Goal: Transaction & Acquisition: Purchase product/service

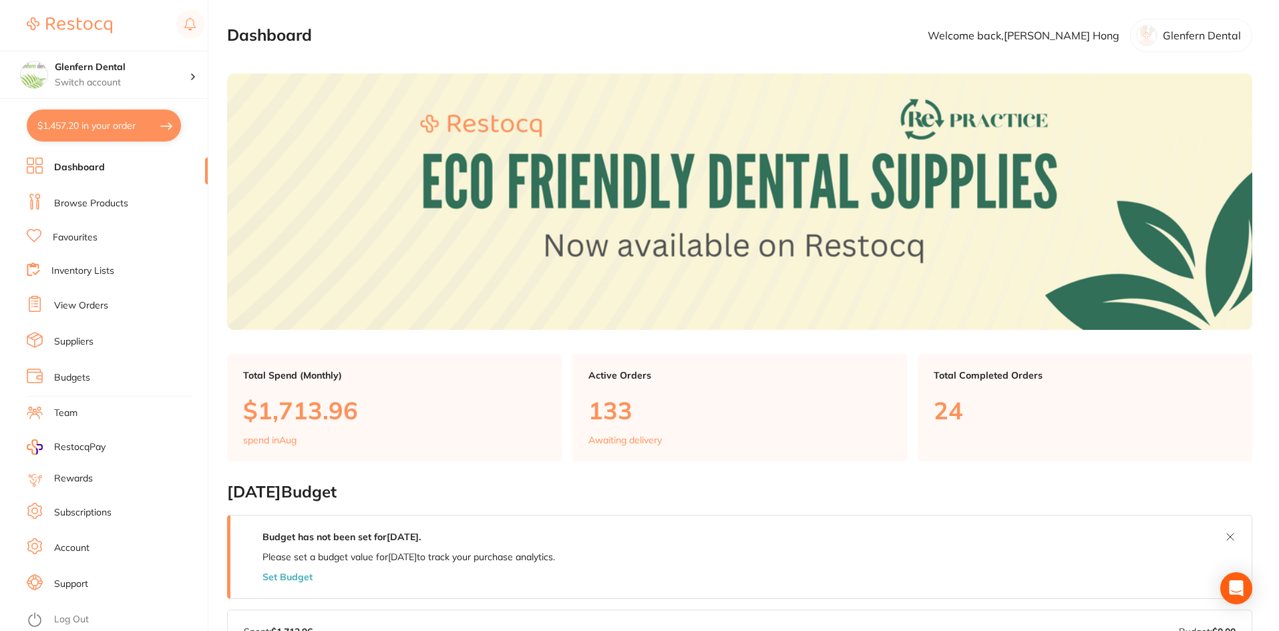
click at [81, 203] on link "Browse Products" at bounding box center [91, 203] width 74 height 13
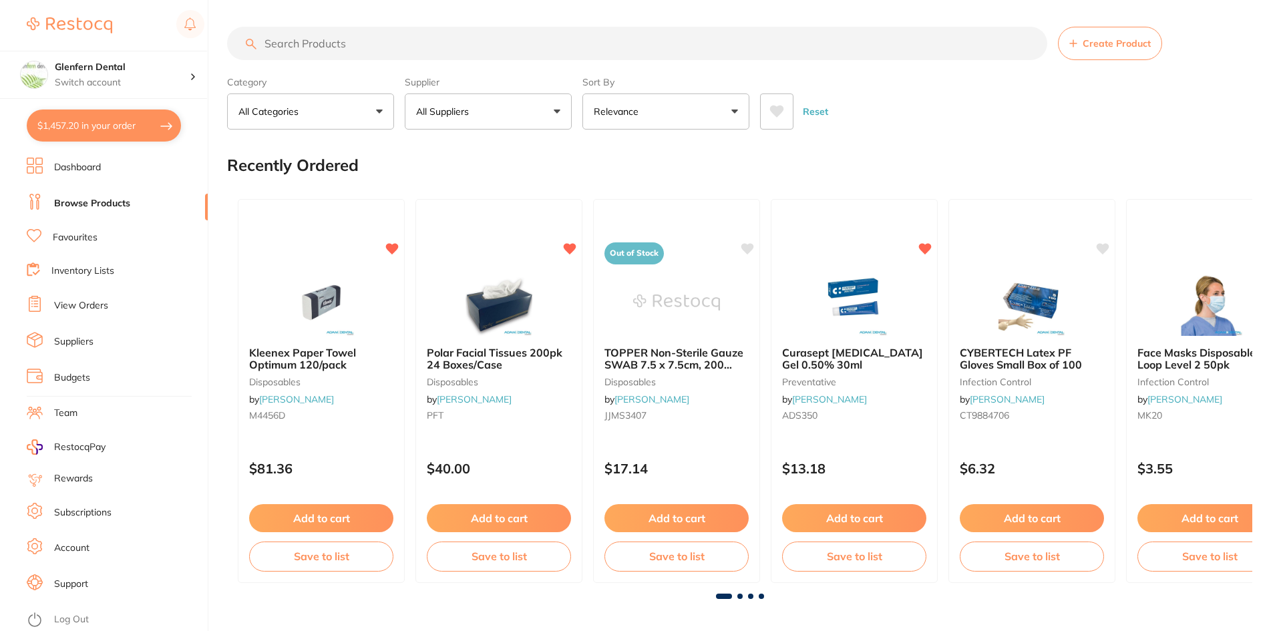
click at [559, 110] on button "All Suppliers" at bounding box center [488, 111] width 167 height 36
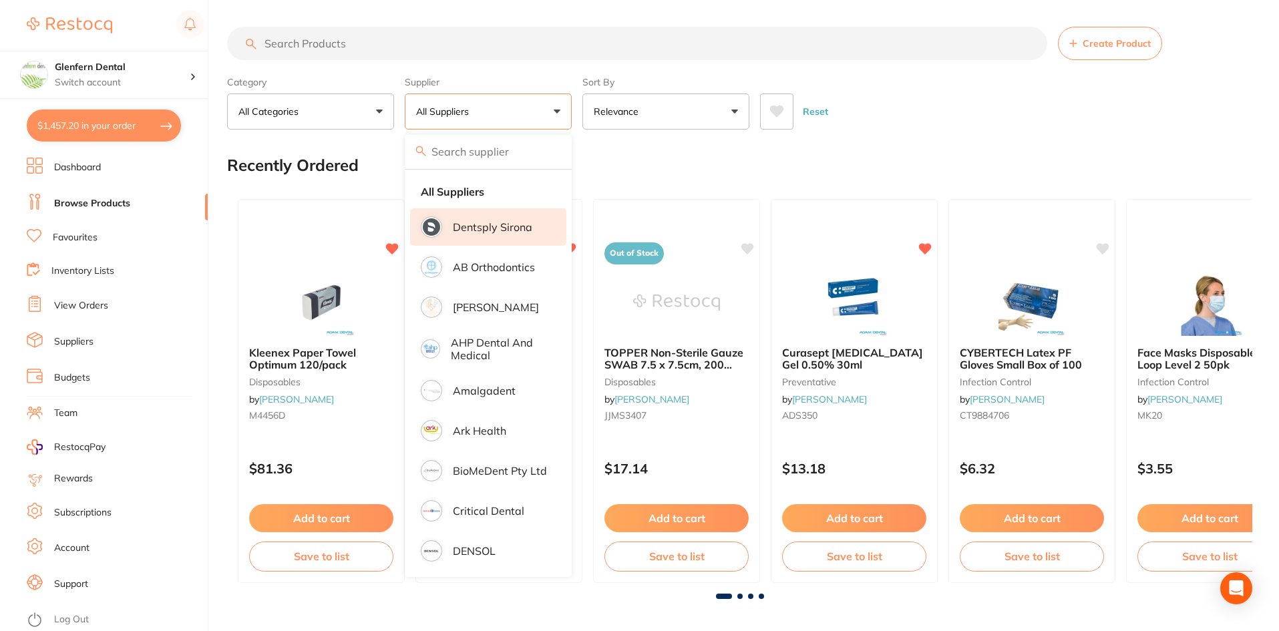
click at [487, 225] on p "Dentsply Sirona" at bounding box center [492, 227] width 79 height 12
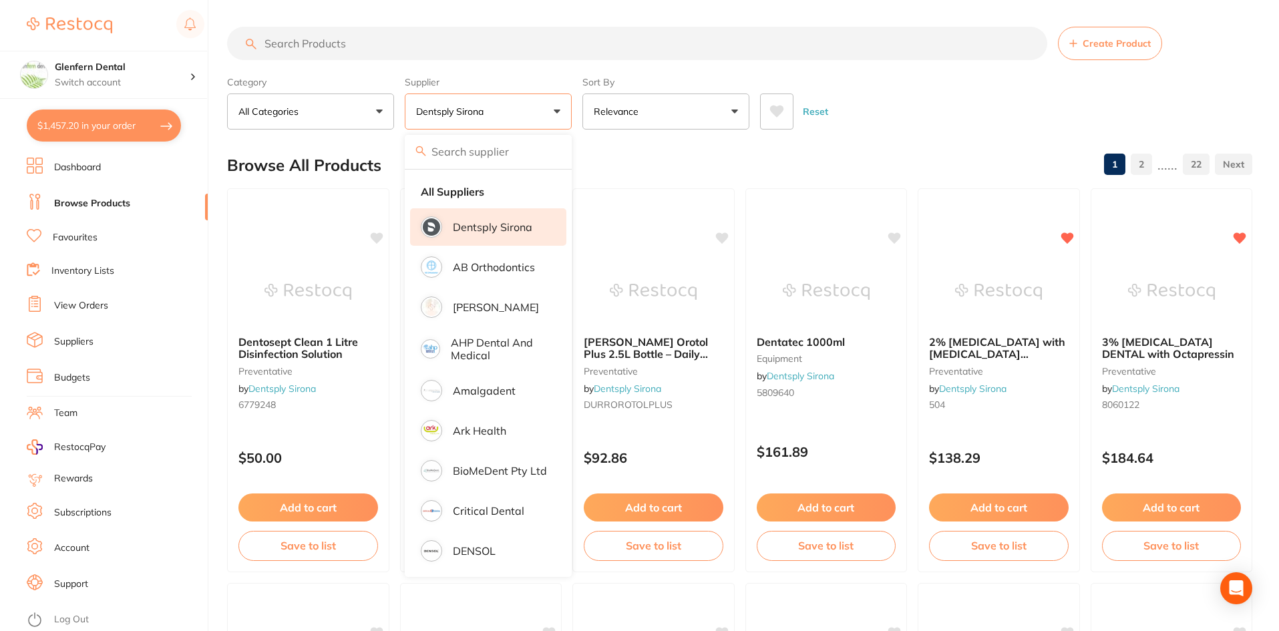
click at [306, 49] on input "search" at bounding box center [637, 43] width 820 height 33
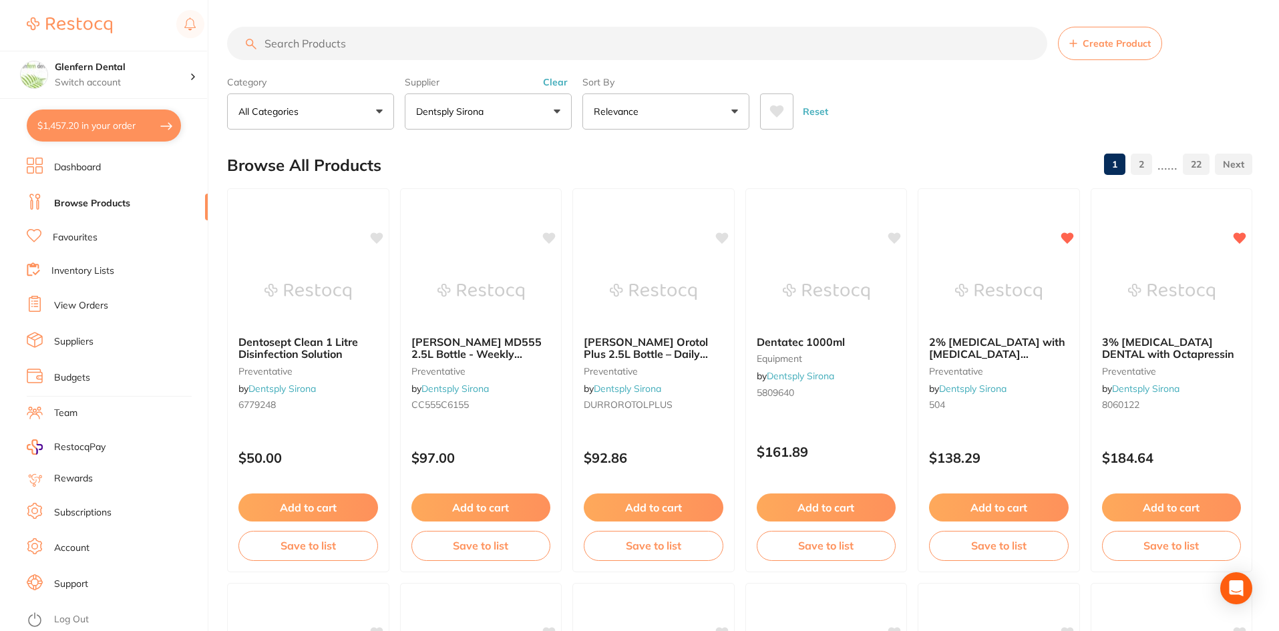
paste input "A0410221G0103"
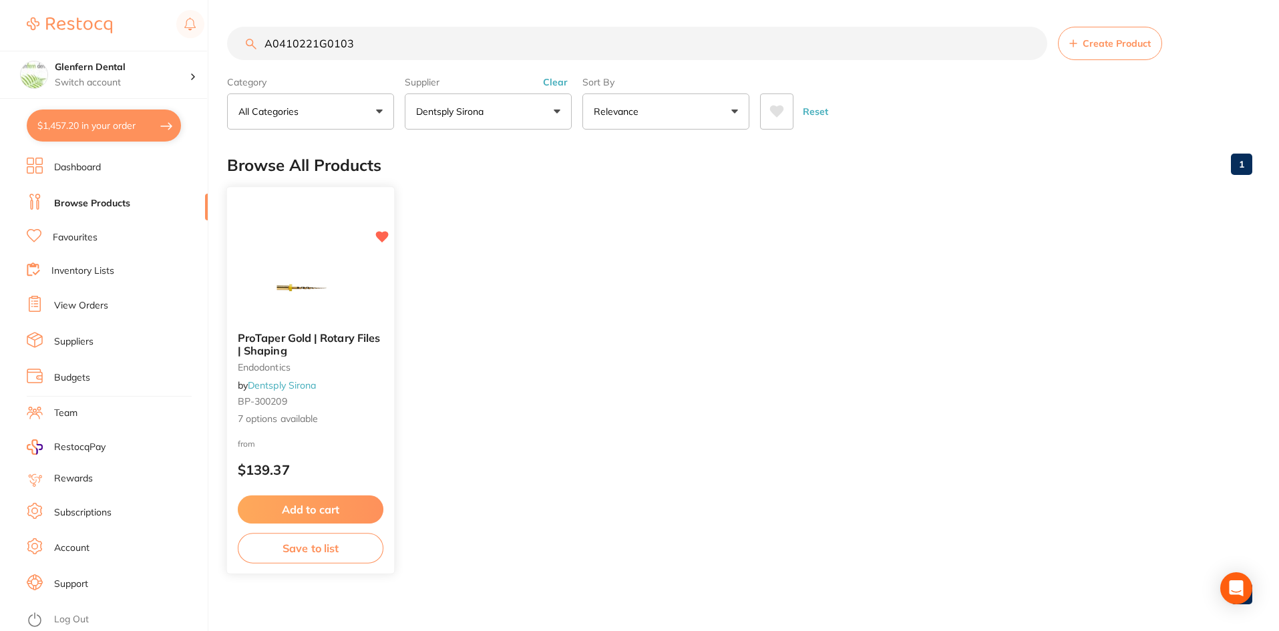
type input "A0410221G0103"
click at [269, 344] on span "ProTaper Gold | Rotary Files | Shaping" at bounding box center [309, 344] width 142 height 26
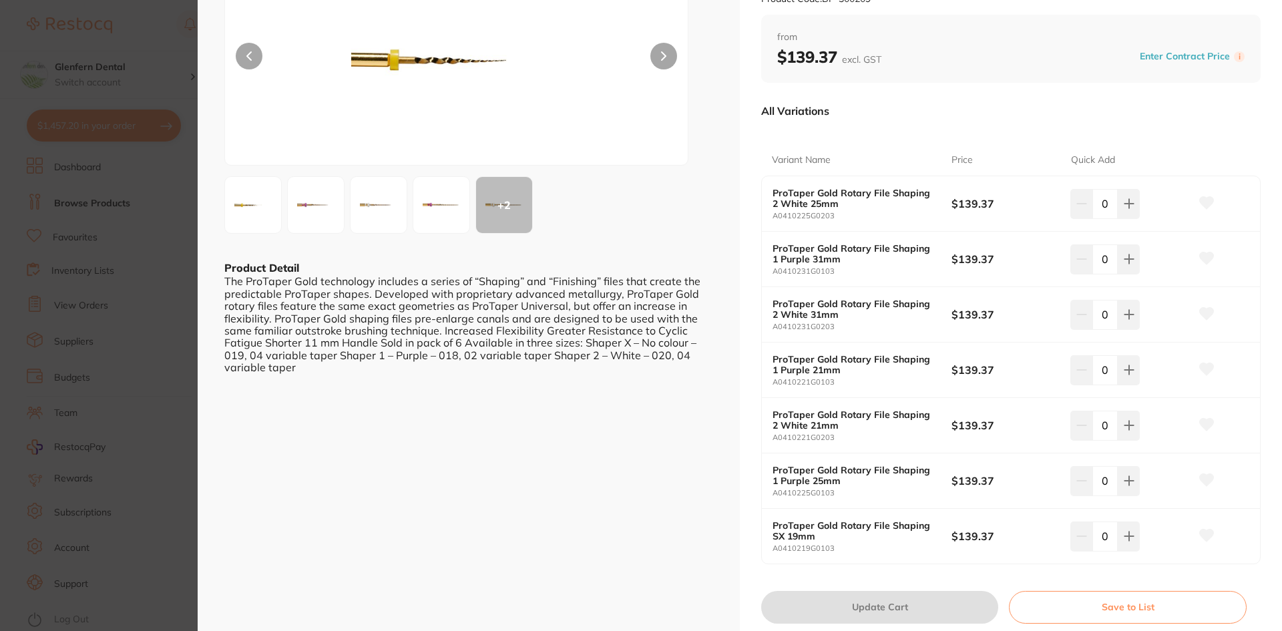
scroll to position [134, 0]
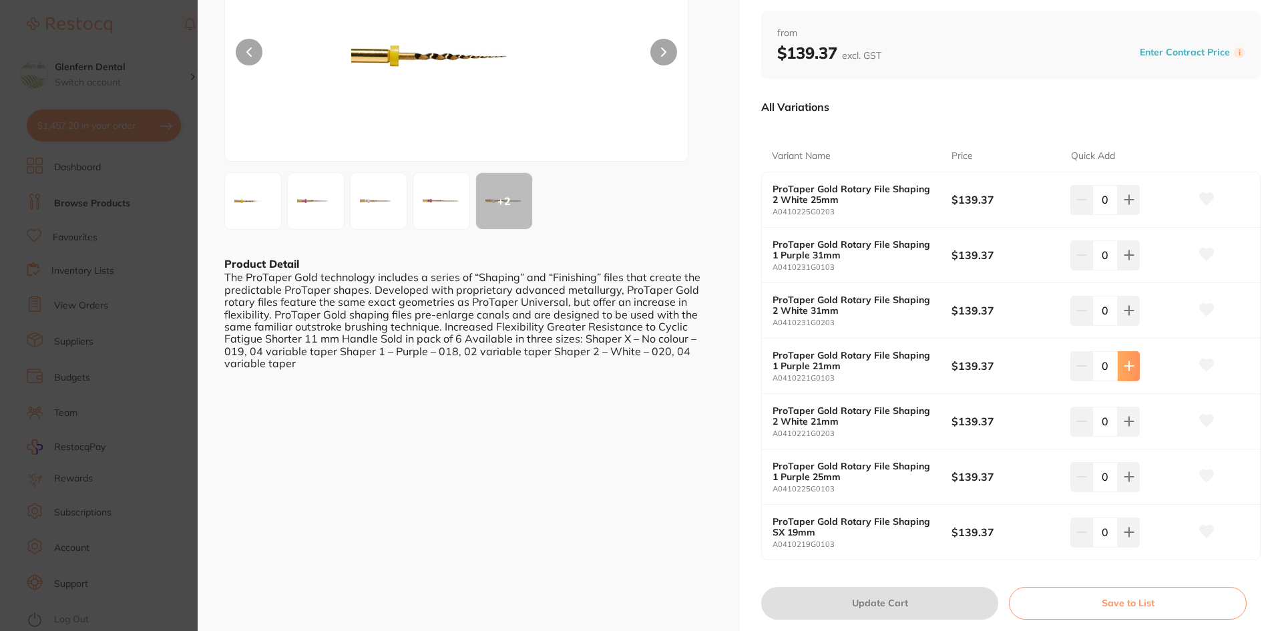
click at [1127, 205] on icon at bounding box center [1129, 199] width 11 height 11
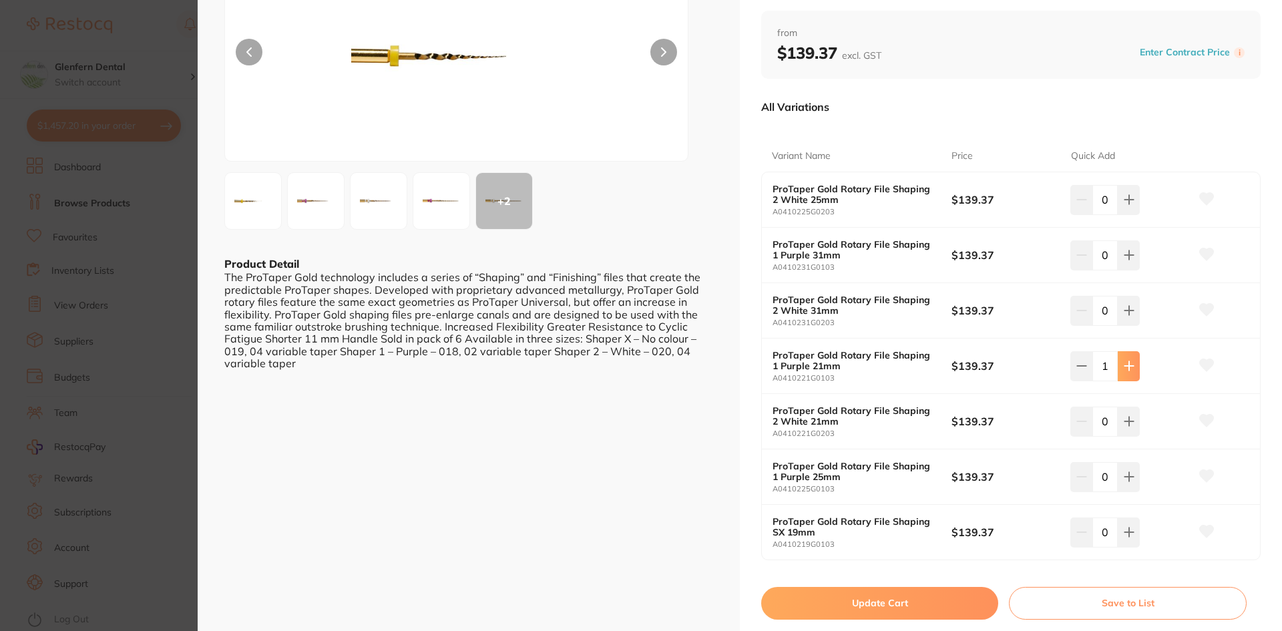
click at [1127, 205] on icon at bounding box center [1129, 199] width 11 height 11
type input "3"
click at [1127, 205] on icon at bounding box center [1129, 199] width 11 height 11
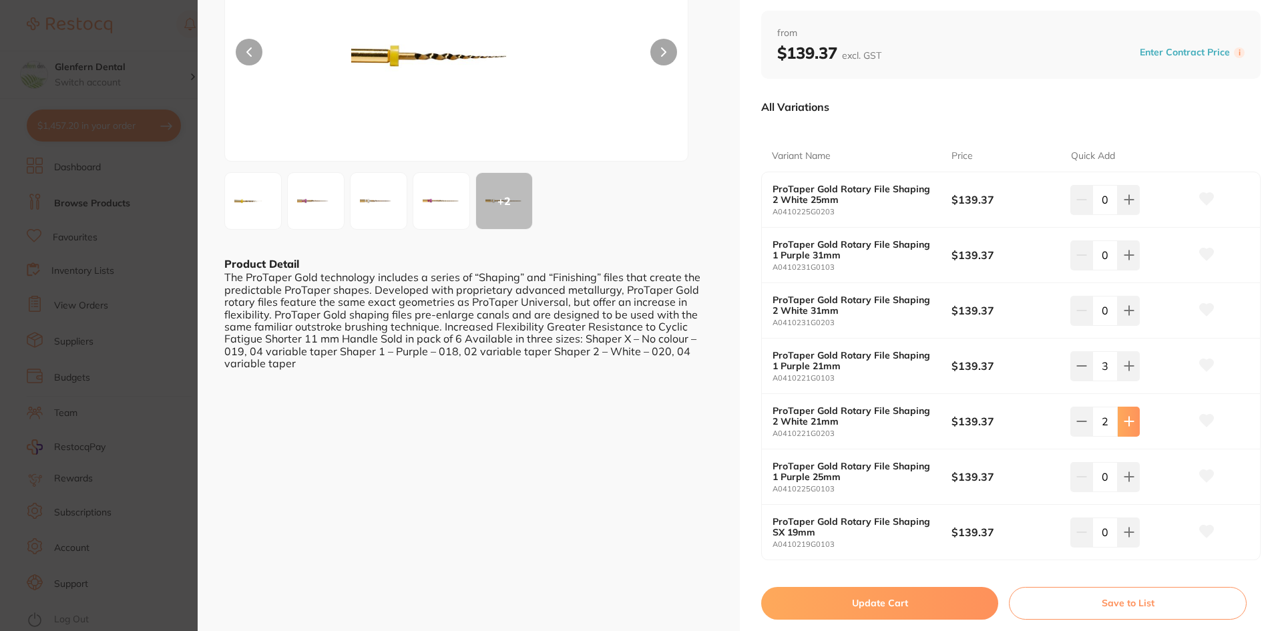
click at [1127, 205] on icon at bounding box center [1129, 199] width 11 height 11
type input "3"
drag, startPoint x: 839, startPoint y: 438, endPoint x: 769, endPoint y: 435, distance: 70.9
click at [766, 435] on div "ProTaper Gold Rotary File Shaping 2 White 21mm A0410221G0203 $139.37 3" at bounding box center [1011, 421] width 498 height 55
copy small "A0410221G0203"
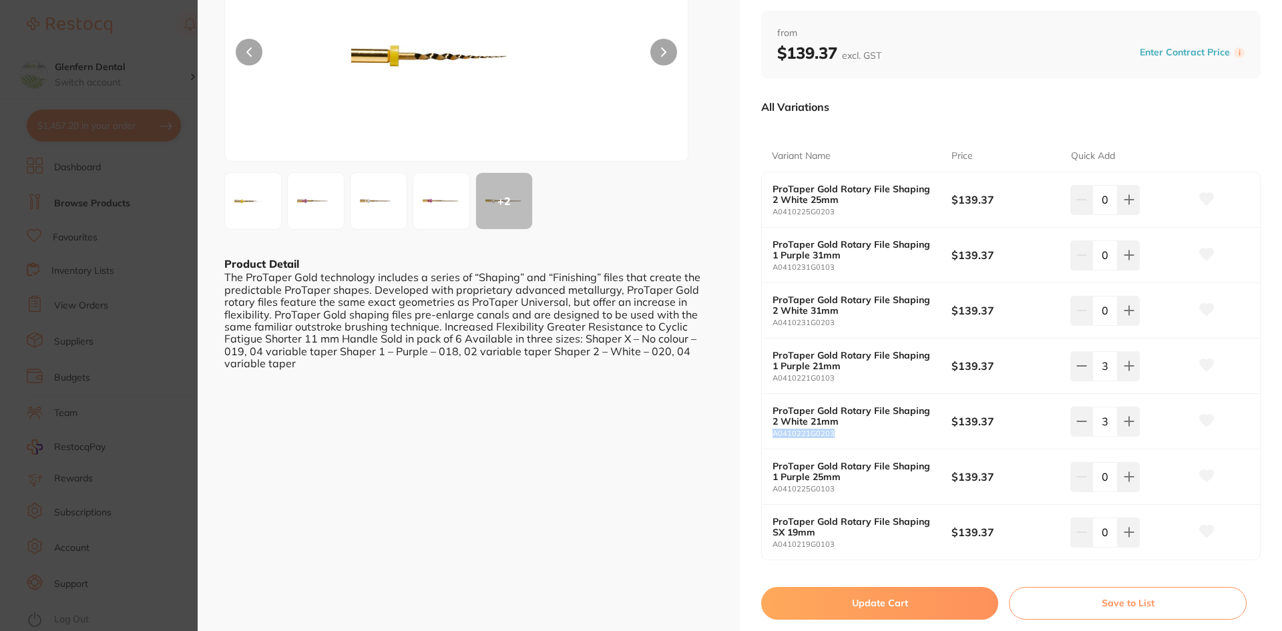
click at [873, 602] on button "Update Cart" at bounding box center [879, 603] width 237 height 32
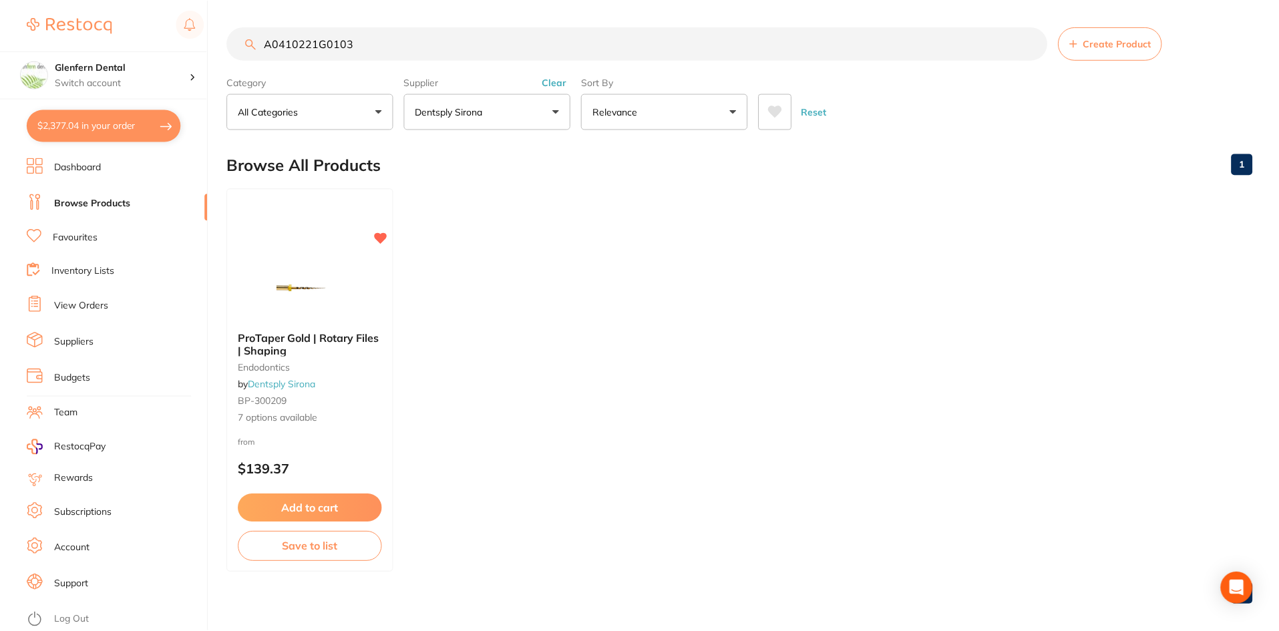
scroll to position [3, 0]
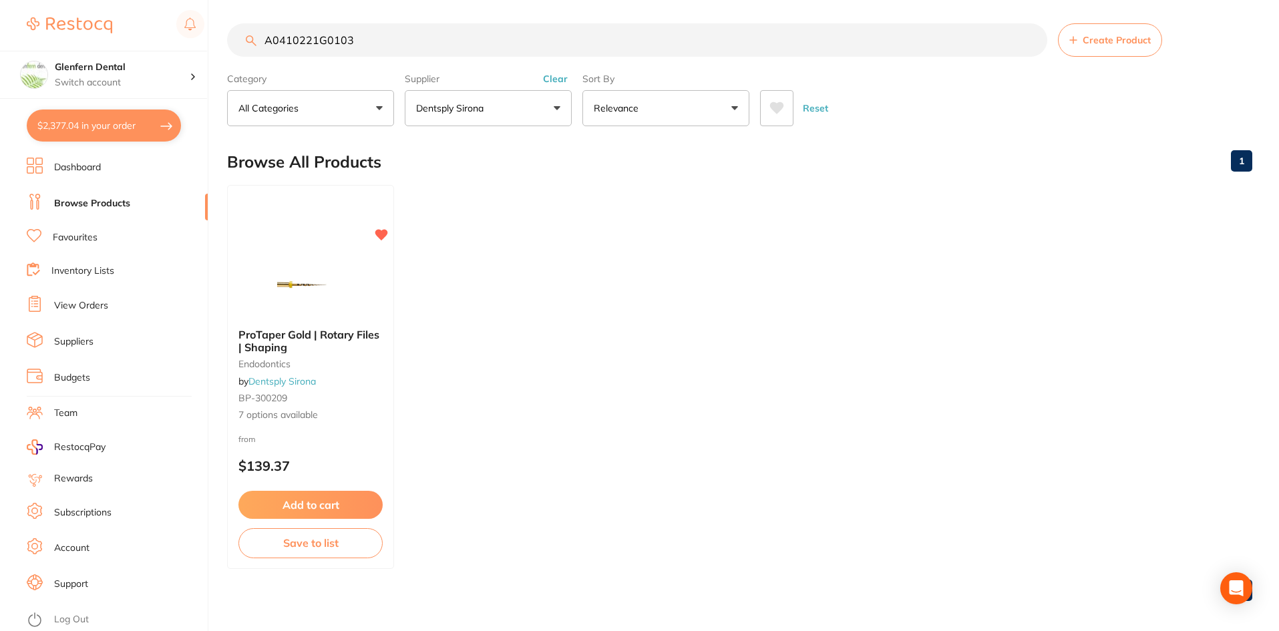
click at [367, 41] on input "A0410221G0103" at bounding box center [637, 39] width 820 height 33
type input "A"
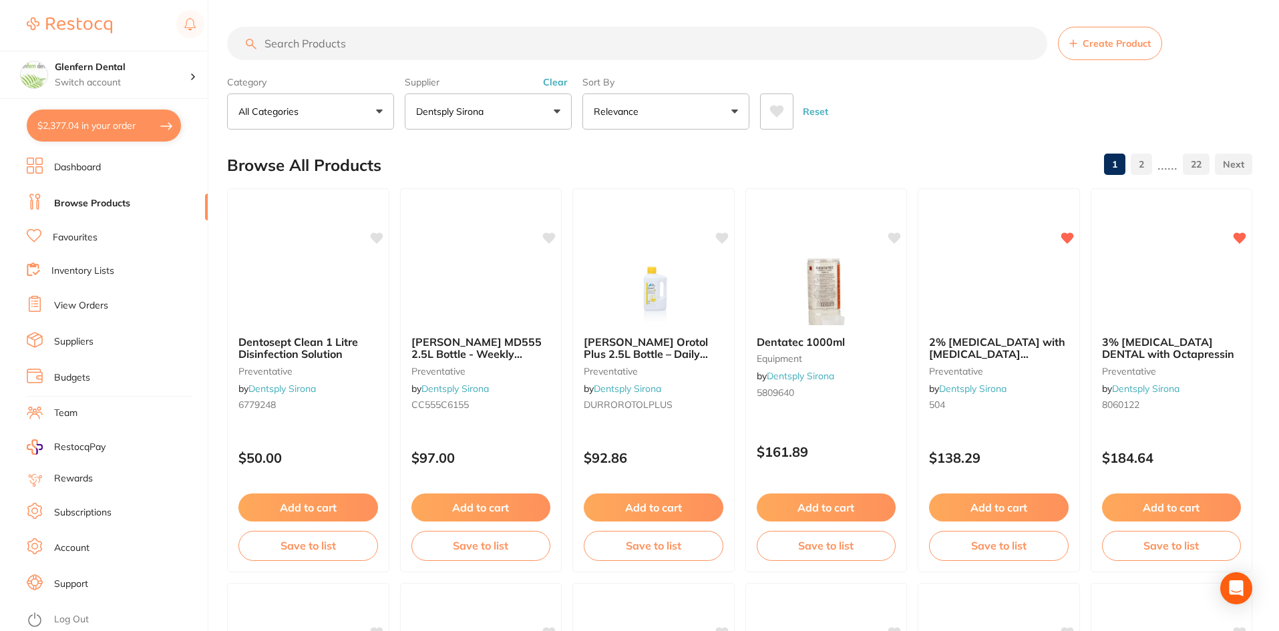
paste input "A080322100103"
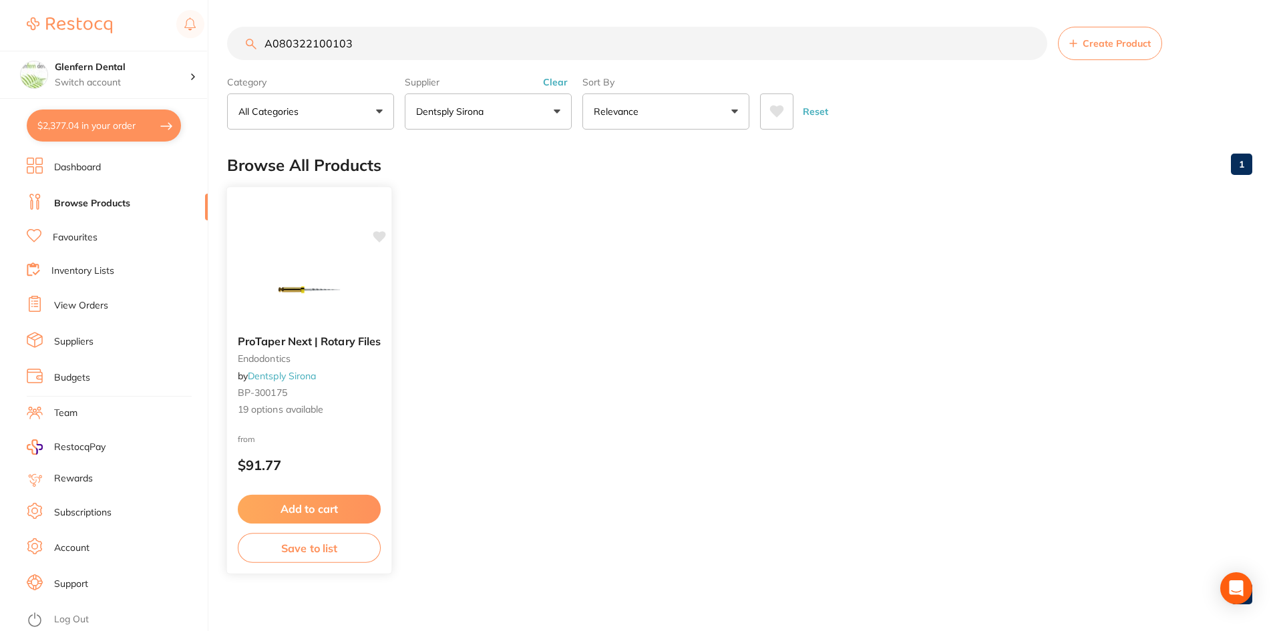
type input "A080322100103"
click at [380, 235] on icon at bounding box center [379, 236] width 13 height 11
click at [274, 341] on span "ProTaper Next | Rotary Files" at bounding box center [309, 341] width 143 height 13
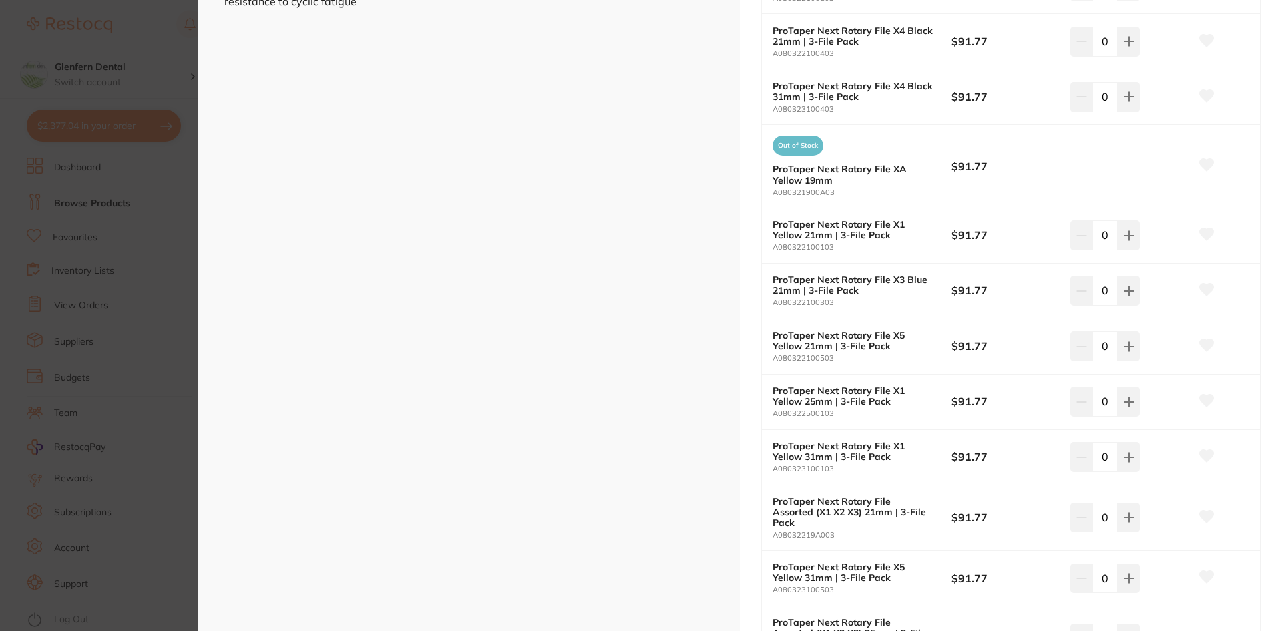
scroll to position [467, 0]
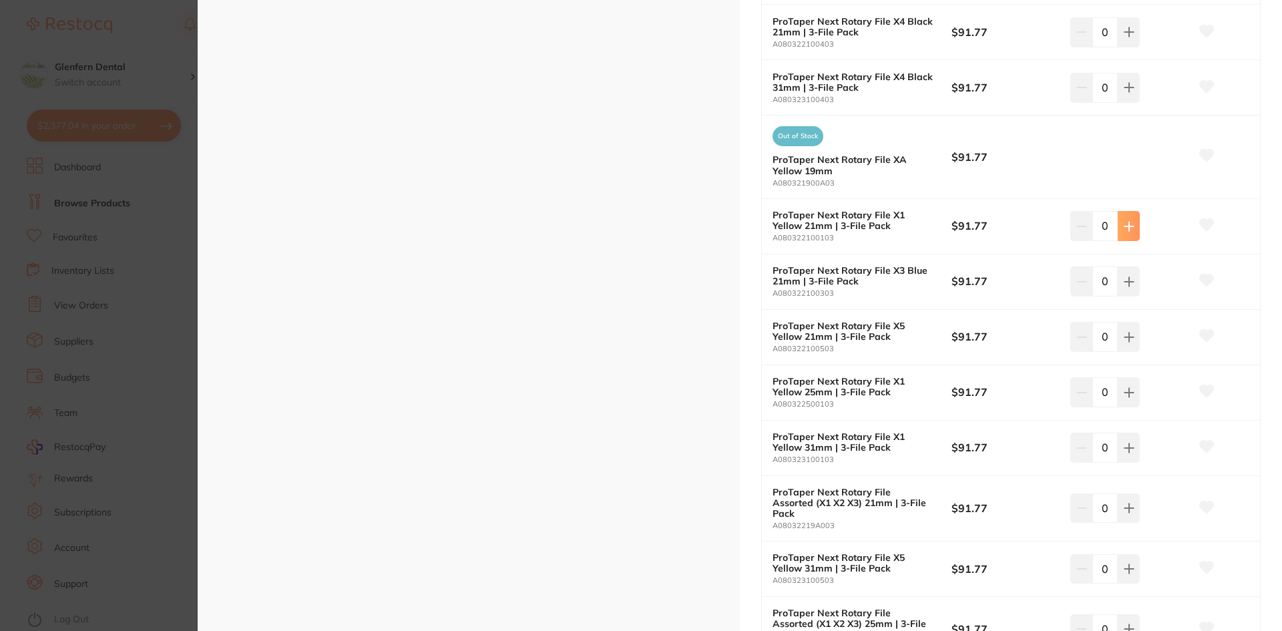
type input "2"
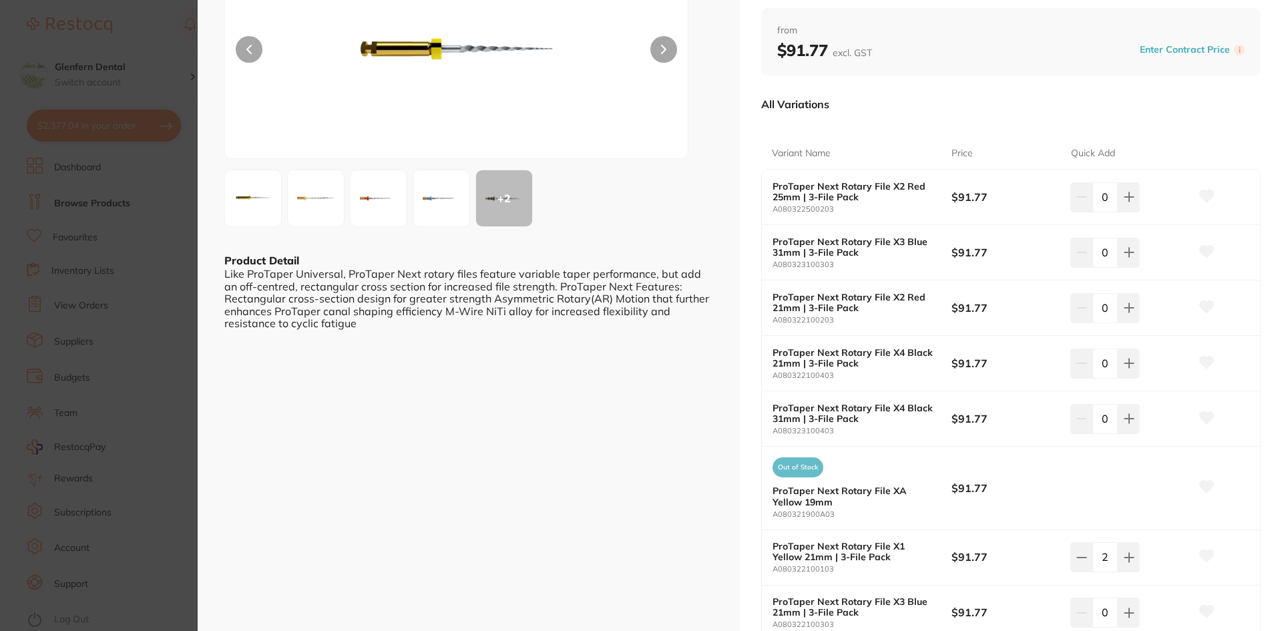
scroll to position [134, 0]
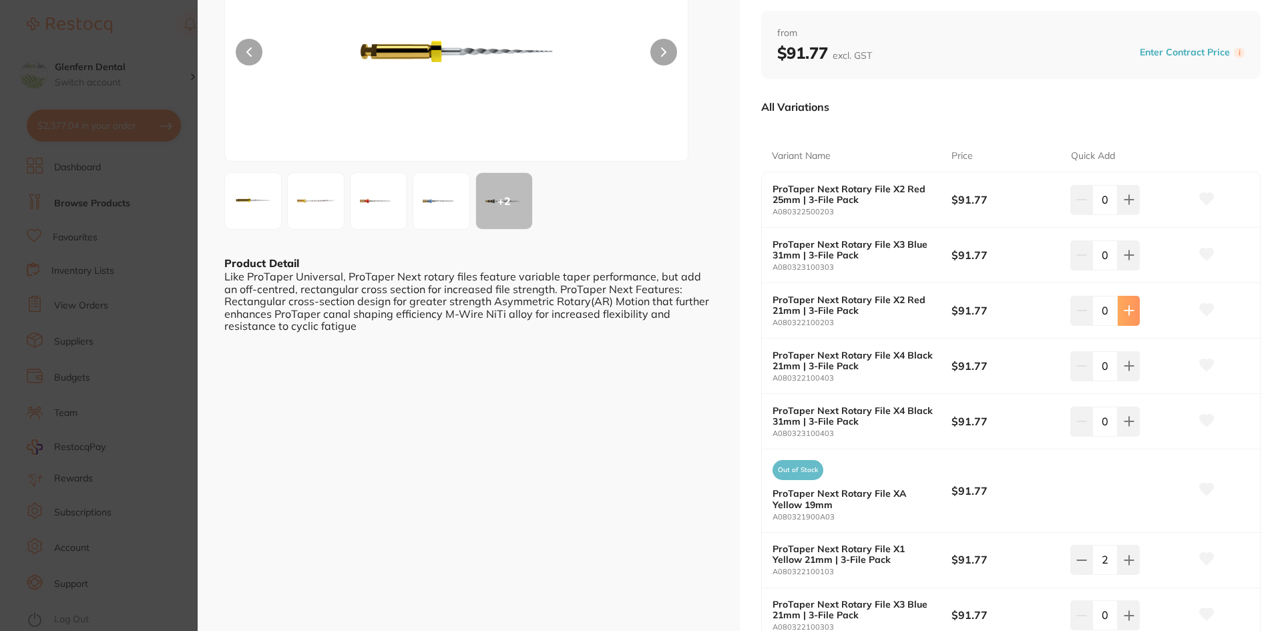
click at [1126, 204] on icon at bounding box center [1129, 200] width 9 height 9
type input "2"
drag, startPoint x: 840, startPoint y: 325, endPoint x: 757, endPoint y: 325, distance: 82.8
click at [757, 325] on div "ProTaper Next | Rotary Files endodontics by Dentsply Sirona Product Code: BP-30…" at bounding box center [1011, 622] width 542 height 1513
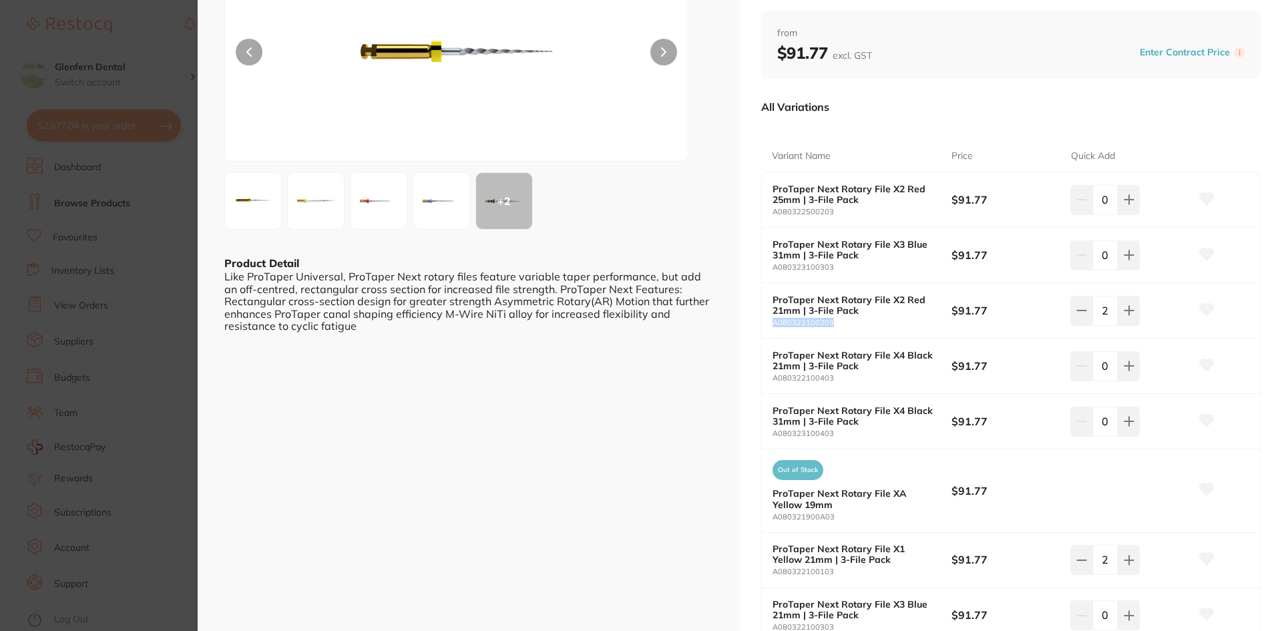
copy small "A080322100203"
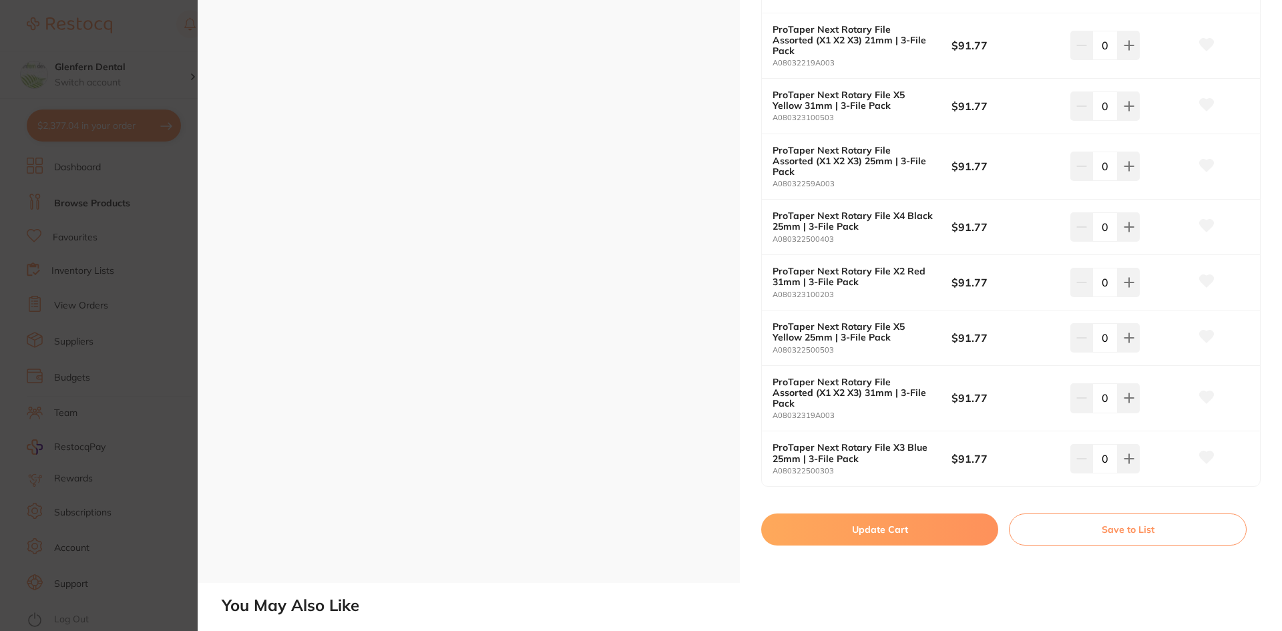
scroll to position [935, 0]
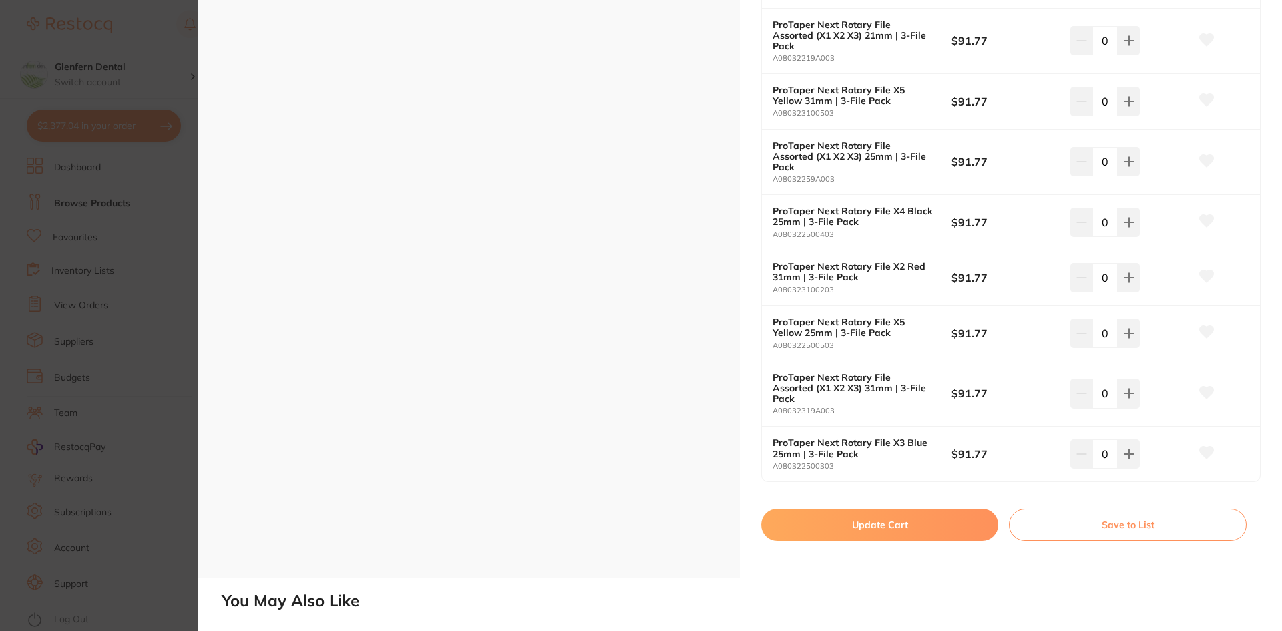
click at [884, 509] on button "Update Cart" at bounding box center [879, 525] width 237 height 32
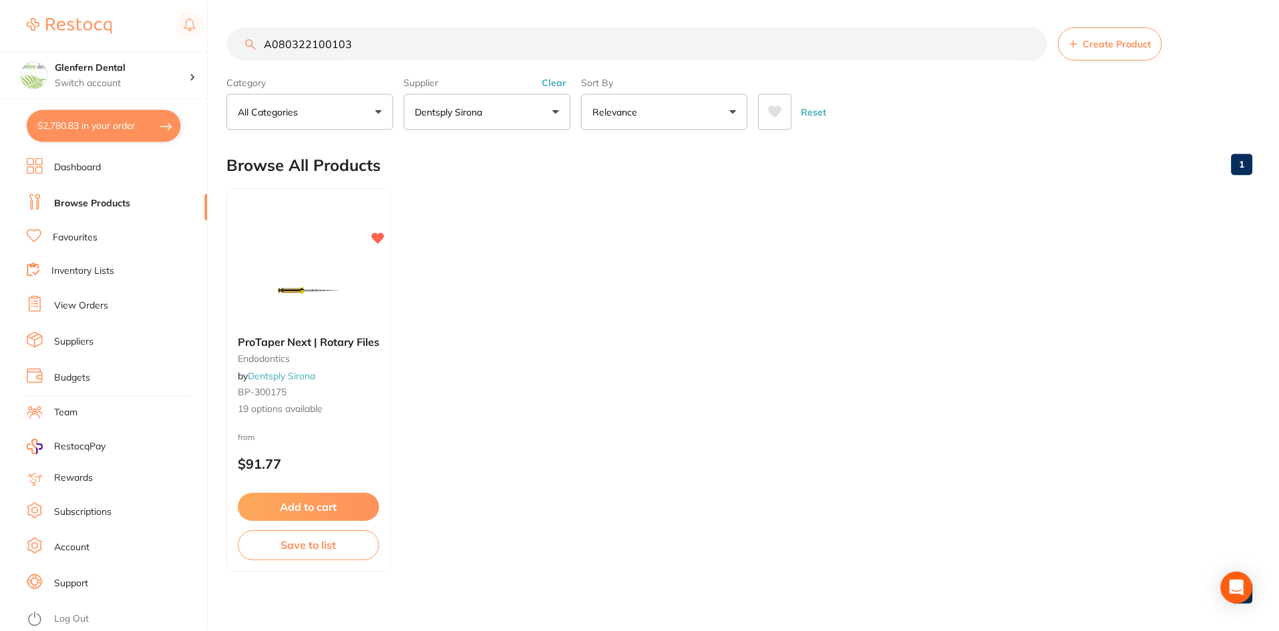
scroll to position [3, 0]
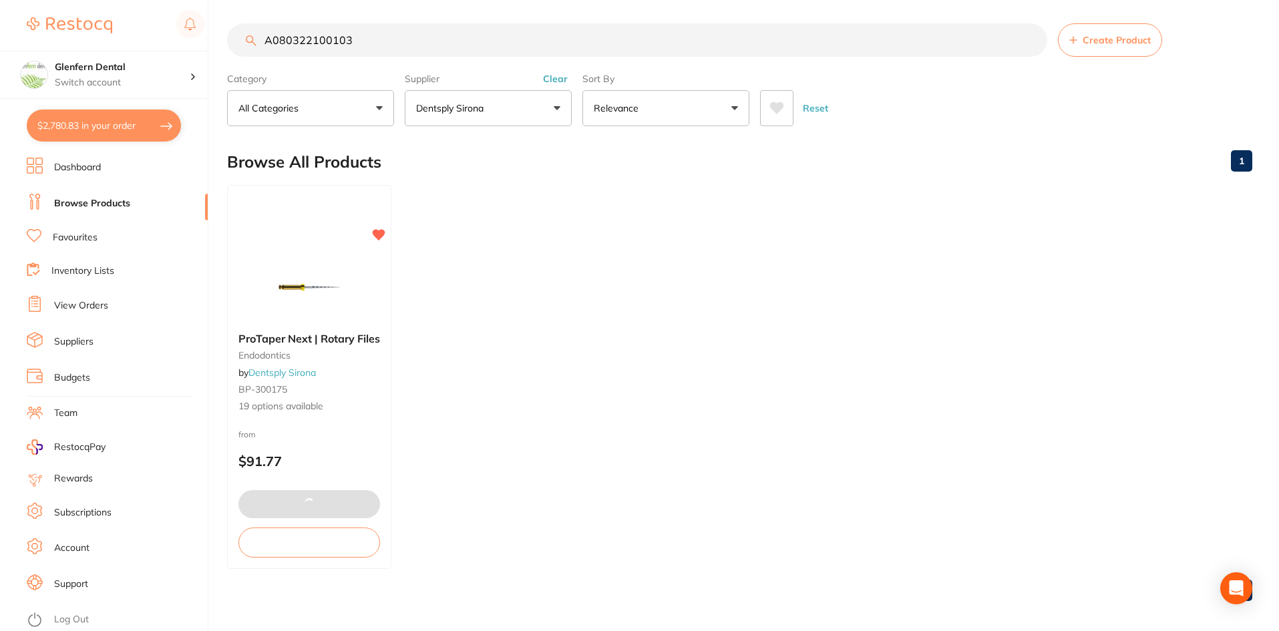
click at [419, 41] on input "A080322100103" at bounding box center [637, 39] width 820 height 33
type input "A"
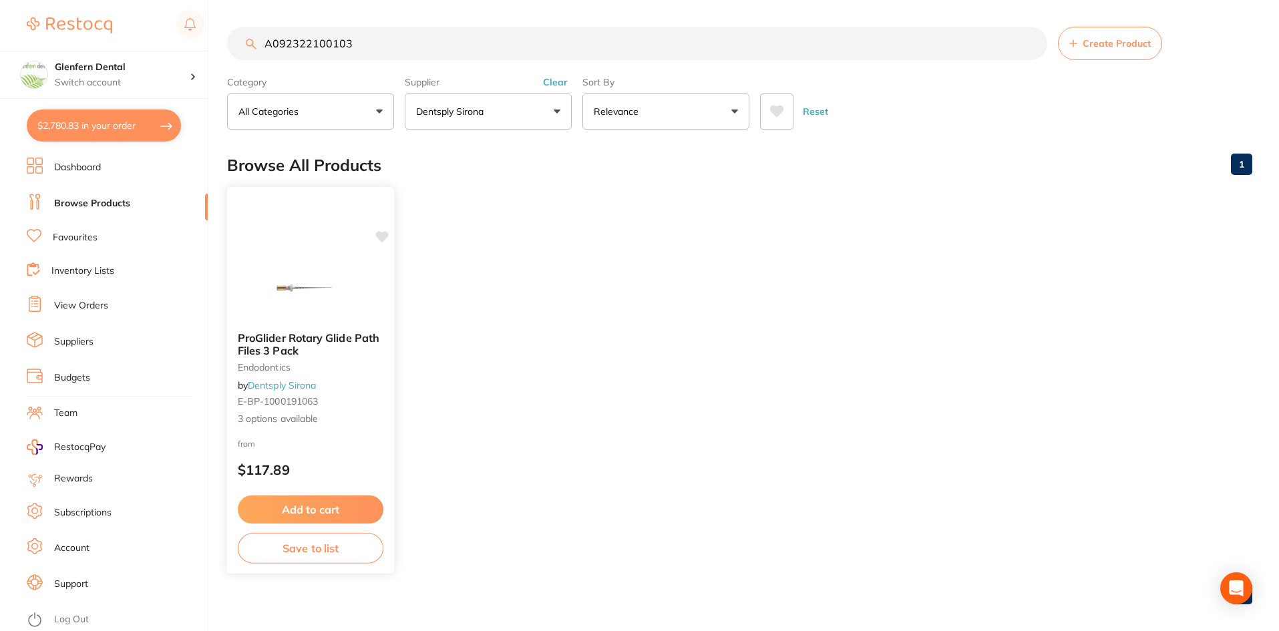
type input "A092322100103"
click at [383, 232] on icon at bounding box center [382, 236] width 13 height 11
click at [264, 343] on span "ProGlider Rotary Glide Path Files 3 Pack" at bounding box center [309, 344] width 142 height 26
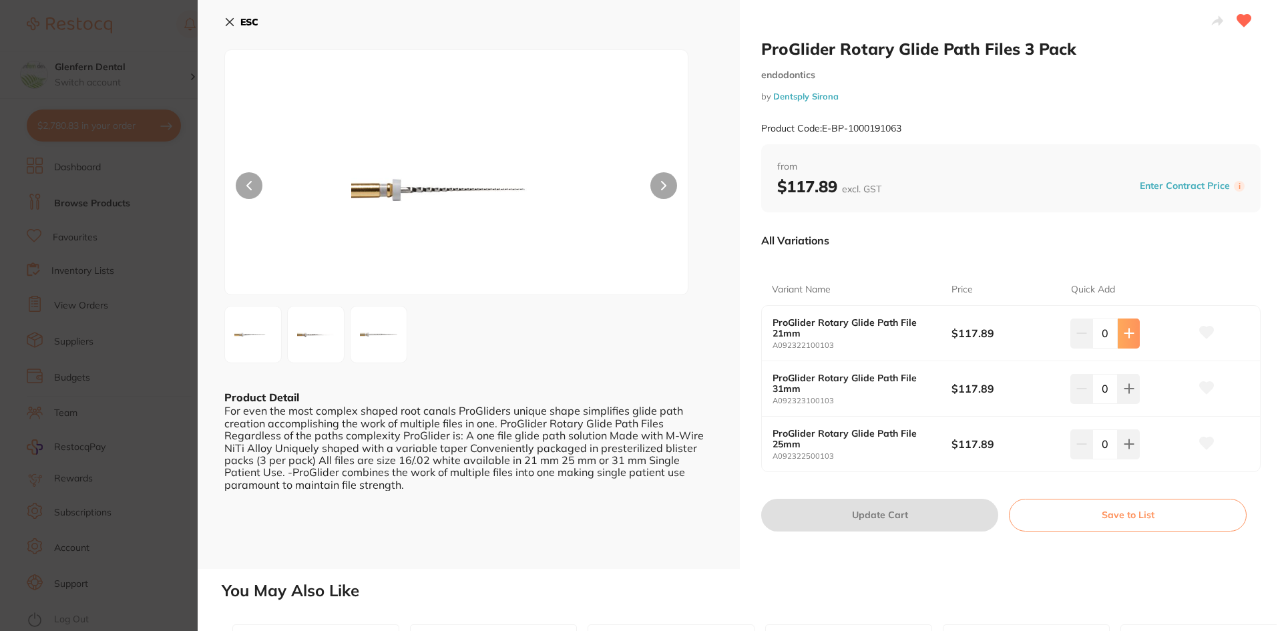
click at [1129, 333] on icon at bounding box center [1129, 333] width 9 height 9
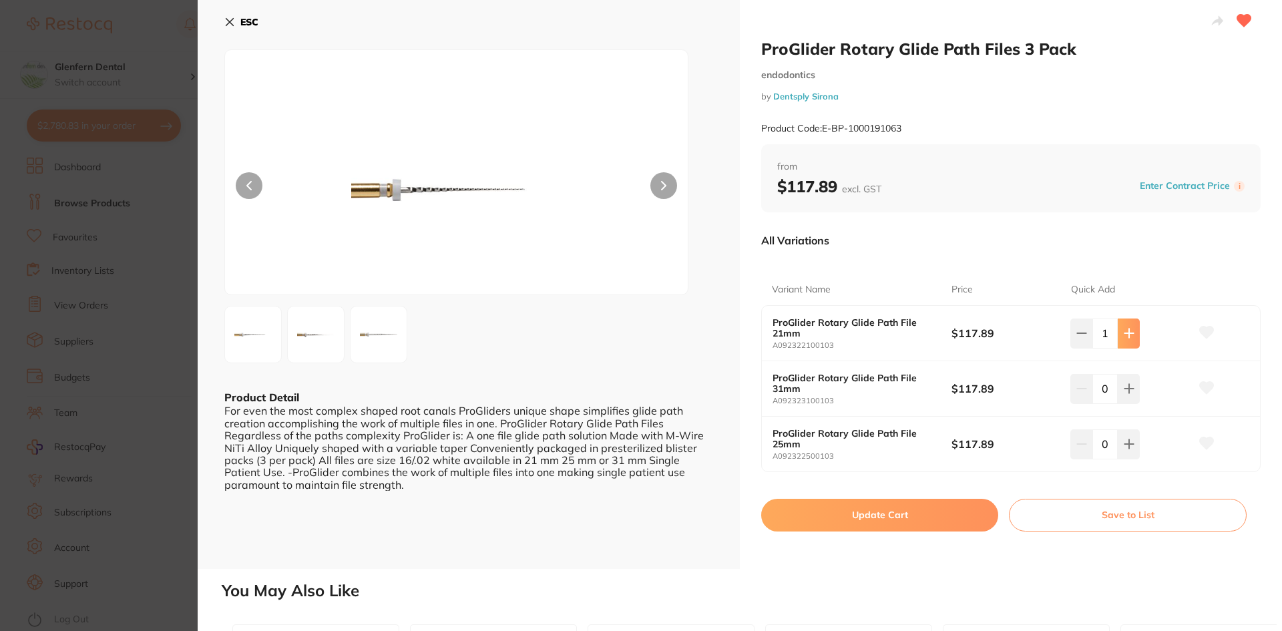
click at [1129, 333] on icon at bounding box center [1129, 333] width 9 height 9
type input "3"
click at [891, 515] on button "Update Cart" at bounding box center [879, 515] width 237 height 32
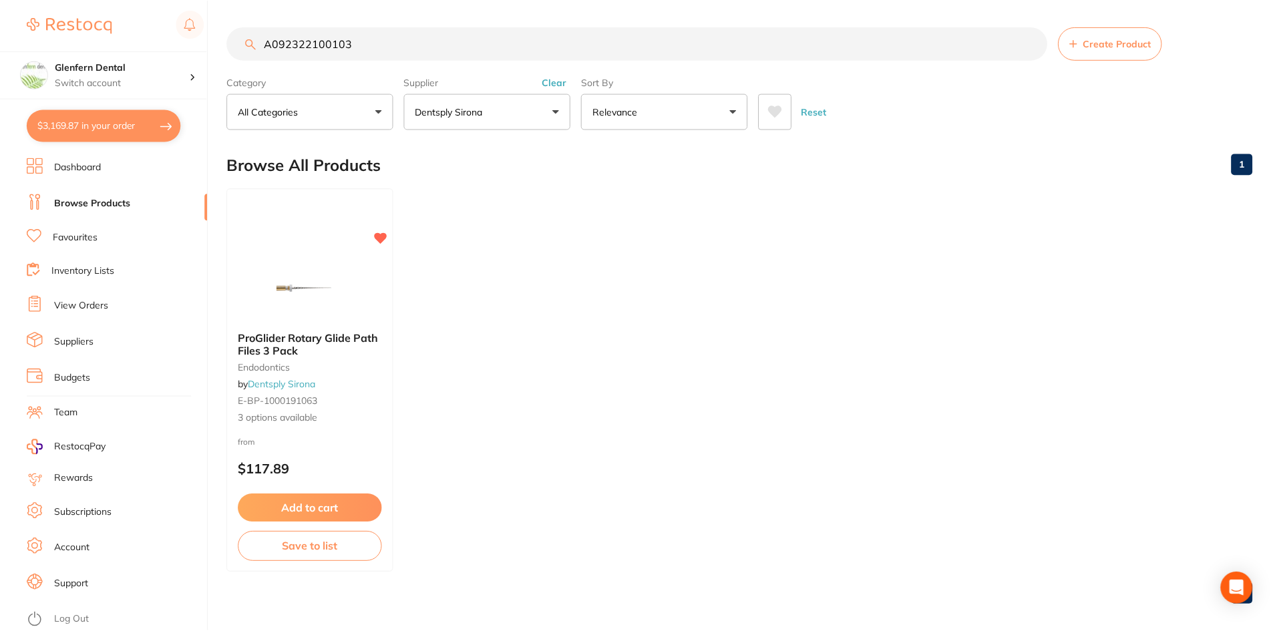
scroll to position [3, 0]
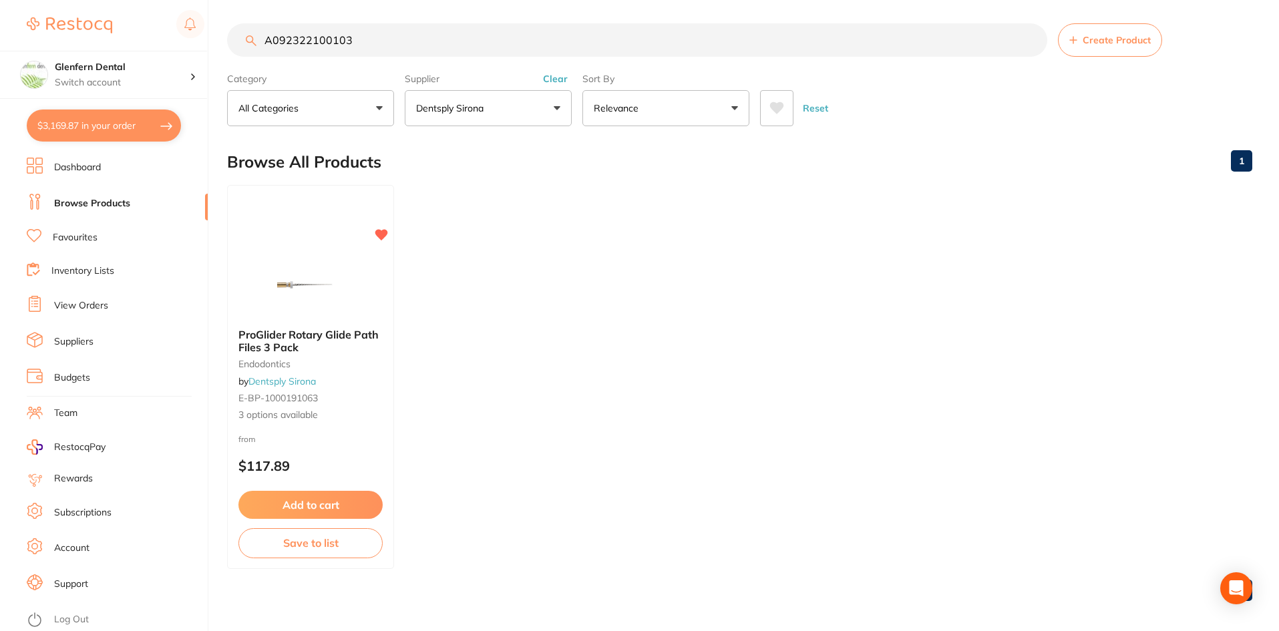
click at [113, 128] on button "$3,169.87 in your order" at bounding box center [104, 126] width 154 height 32
checkbox input "true"
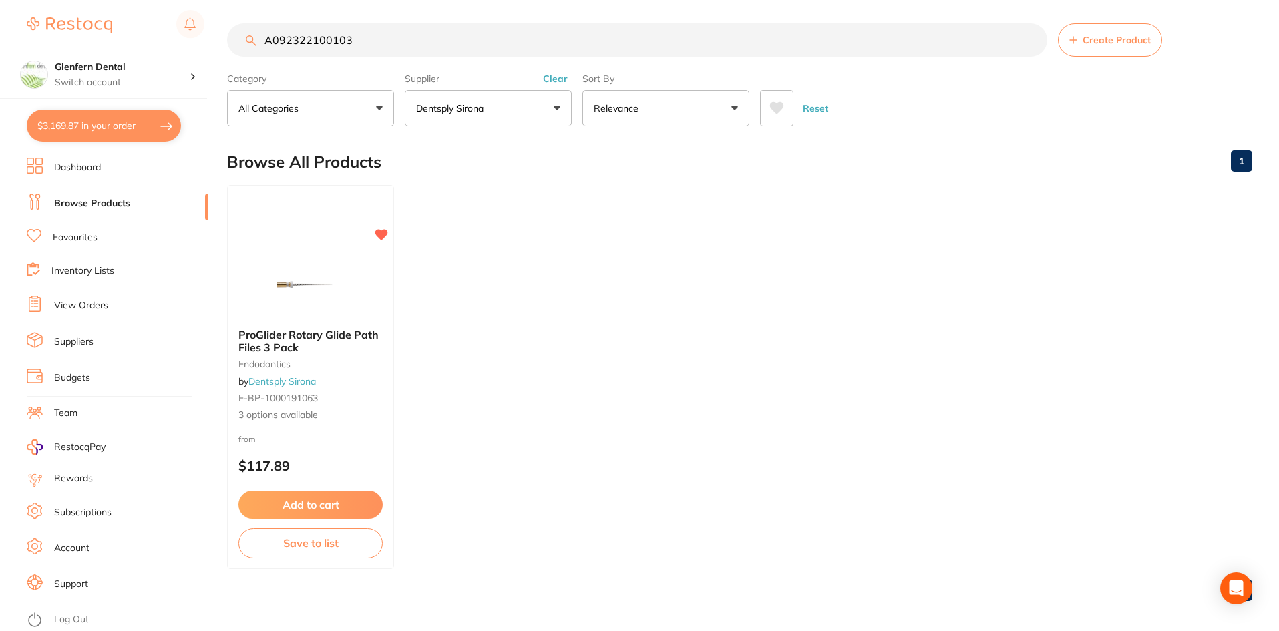
checkbox input "true"
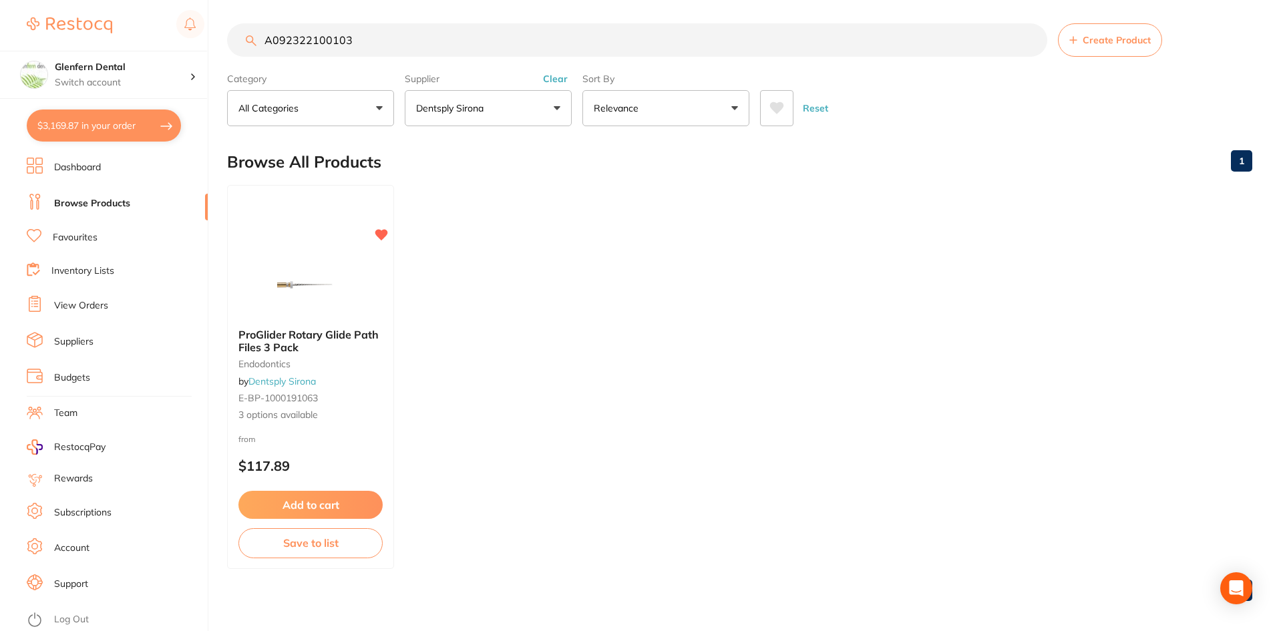
checkbox input "true"
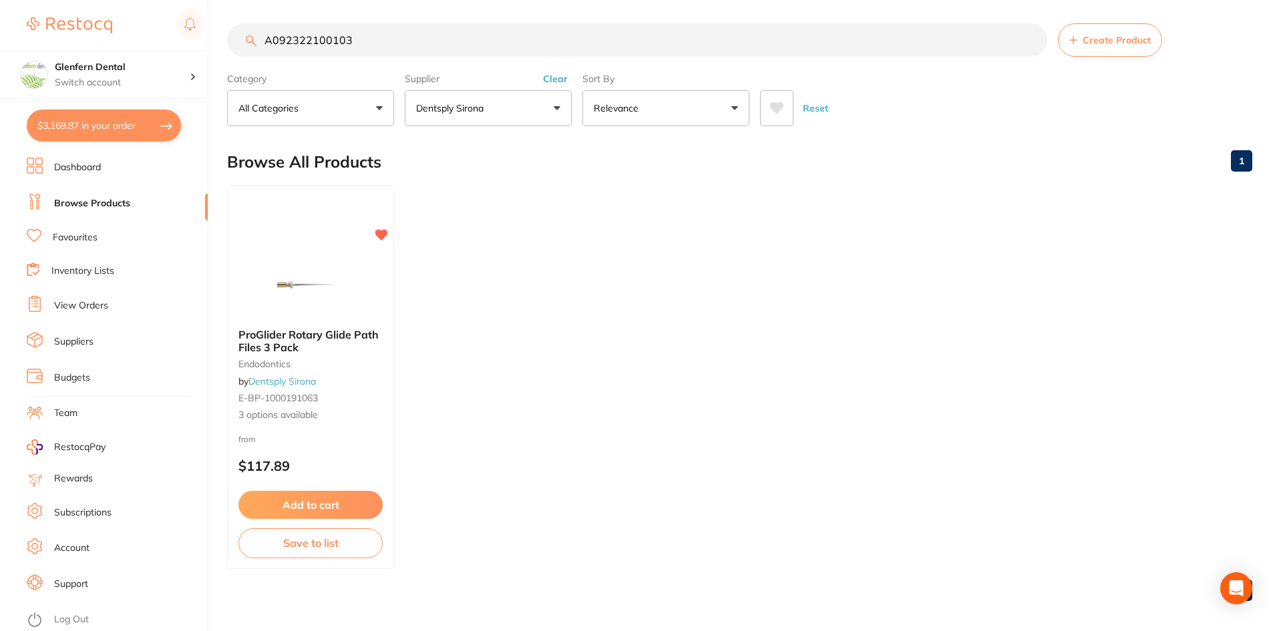
checkbox input "true"
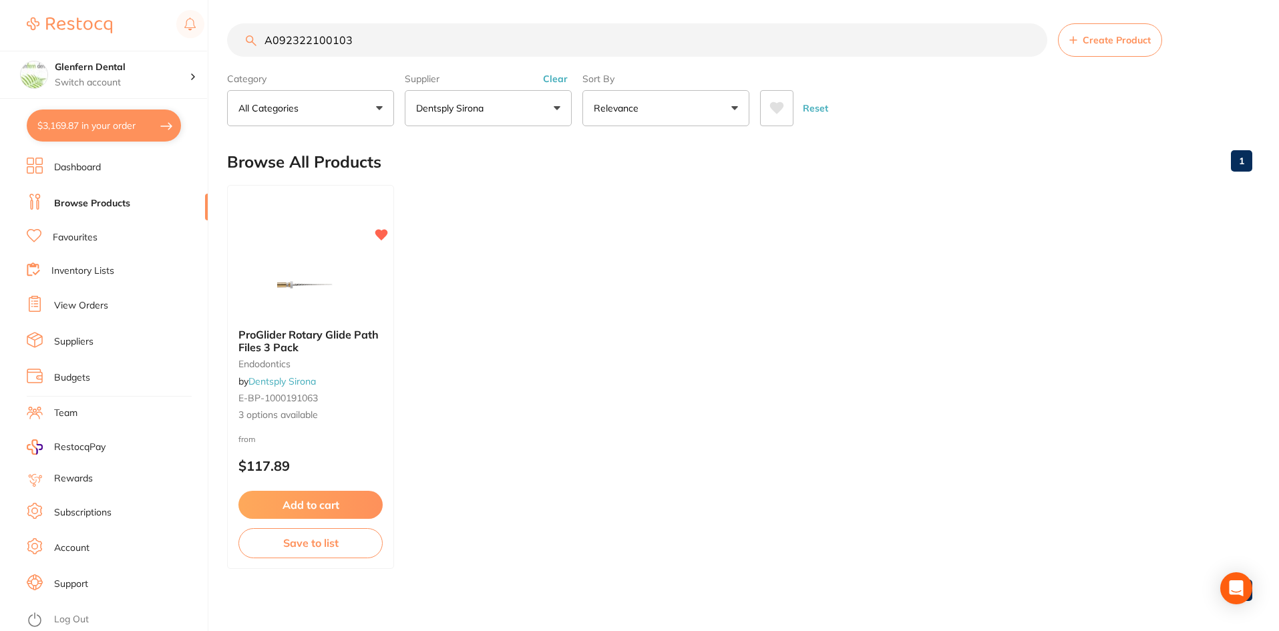
checkbox input "true"
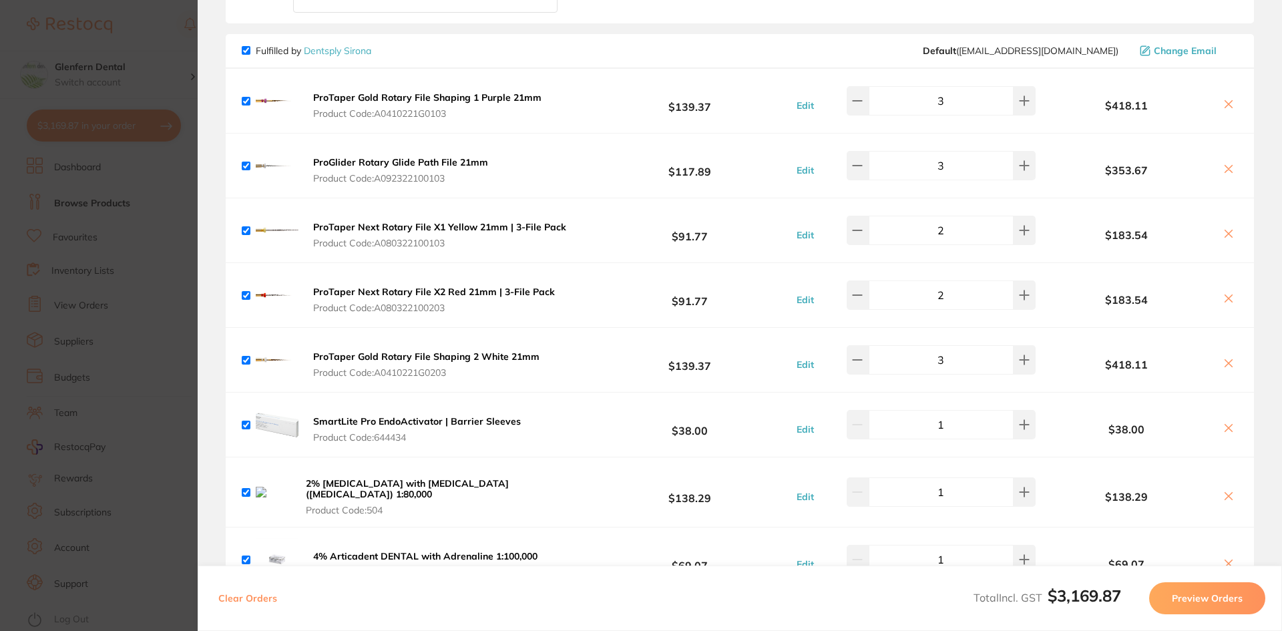
scroll to position [534, 0]
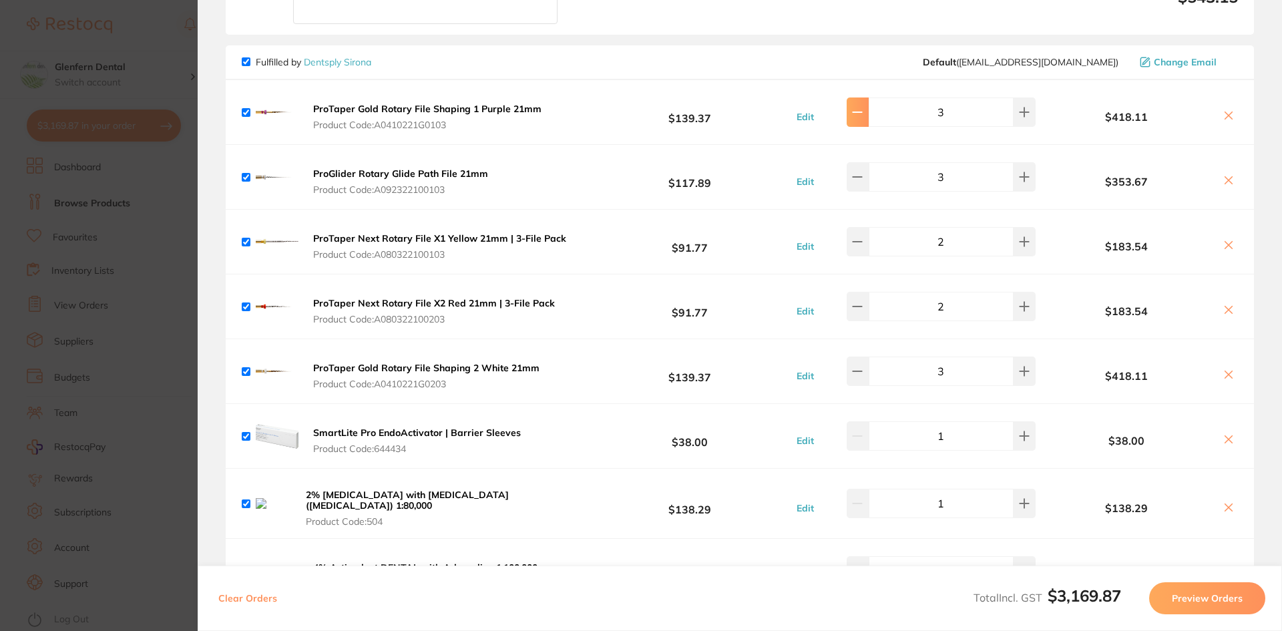
type input "2"
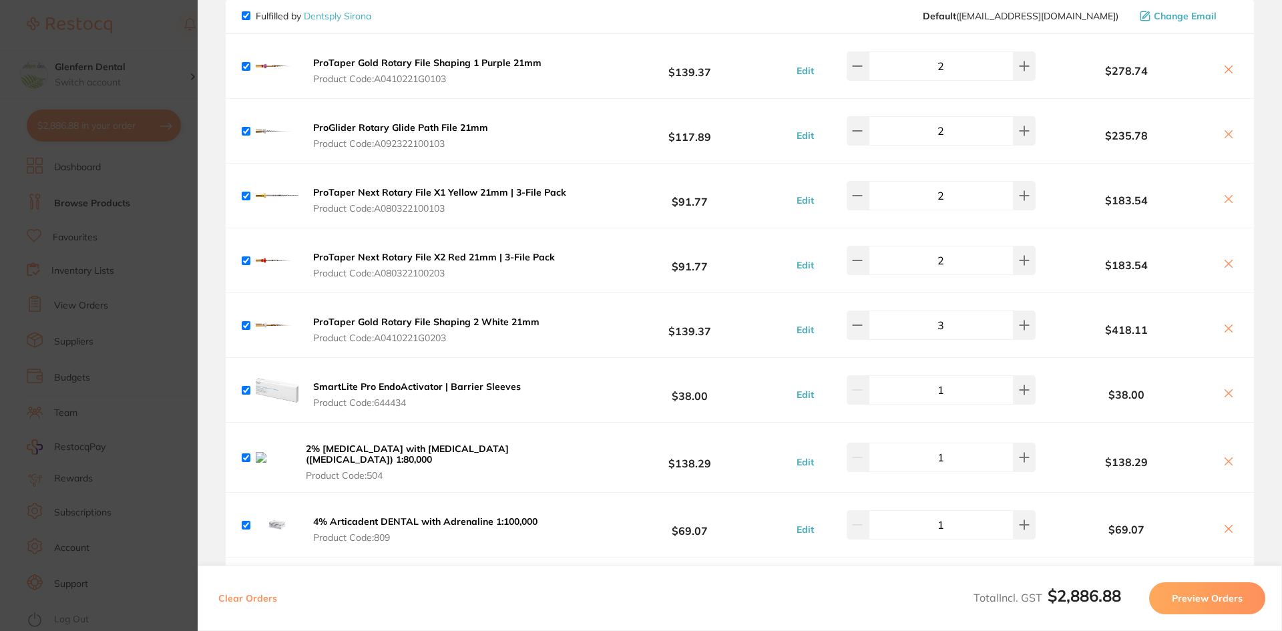
scroll to position [668, 0]
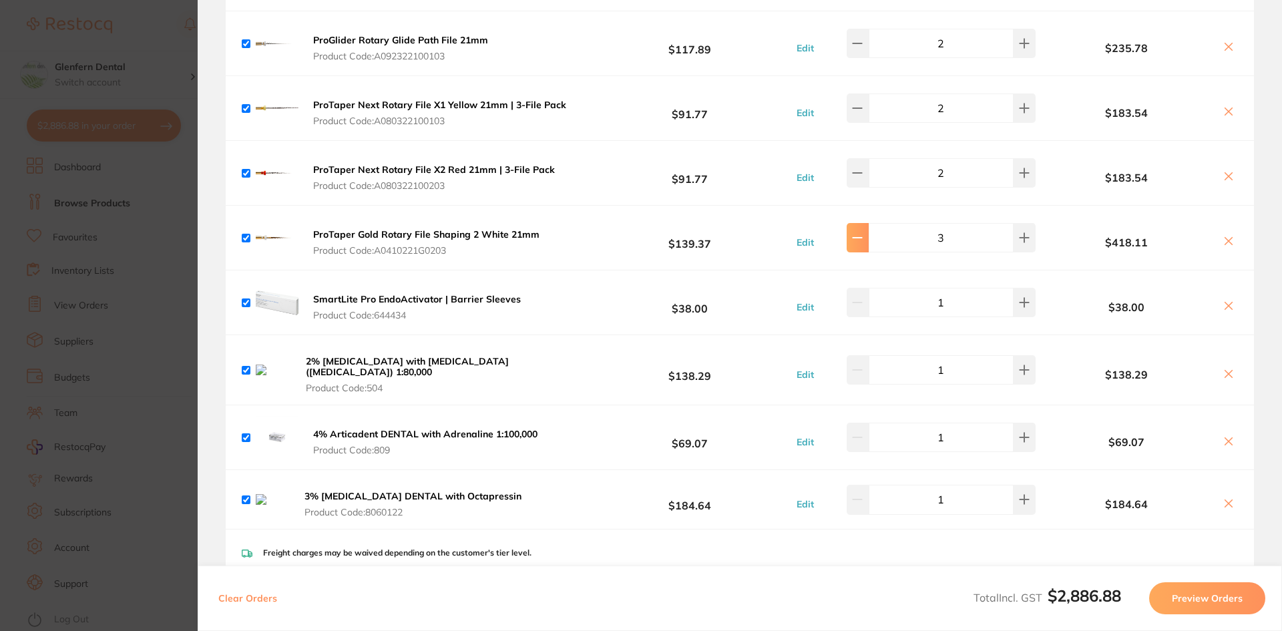
type input "2"
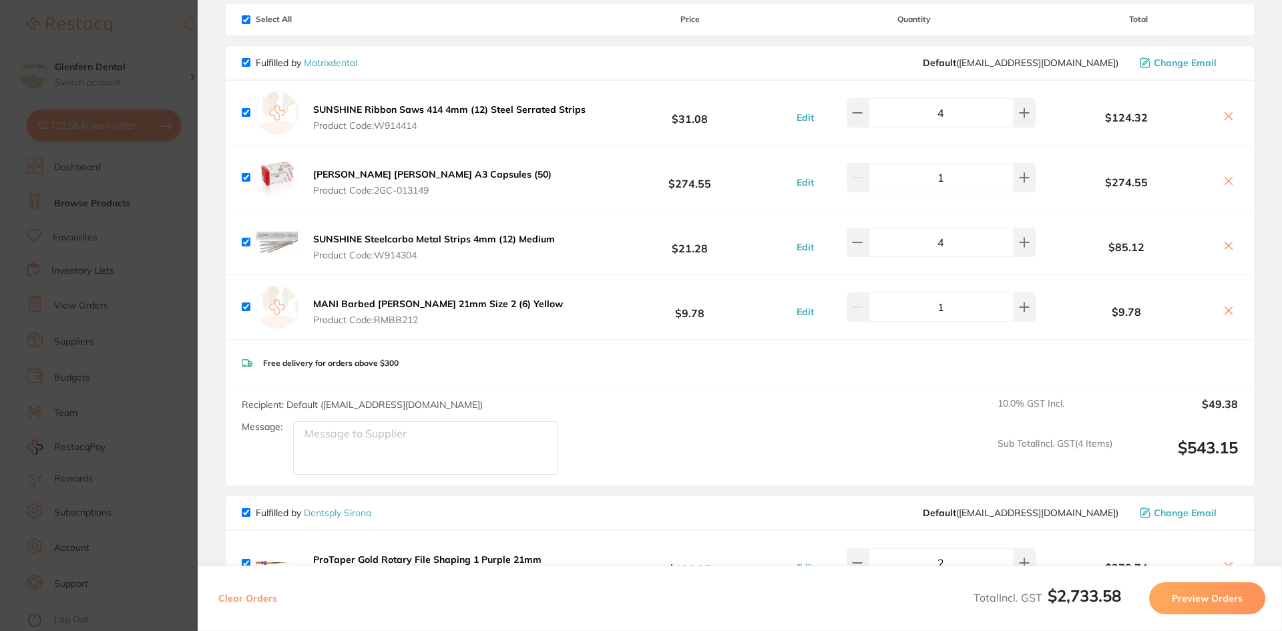
scroll to position [0, 0]
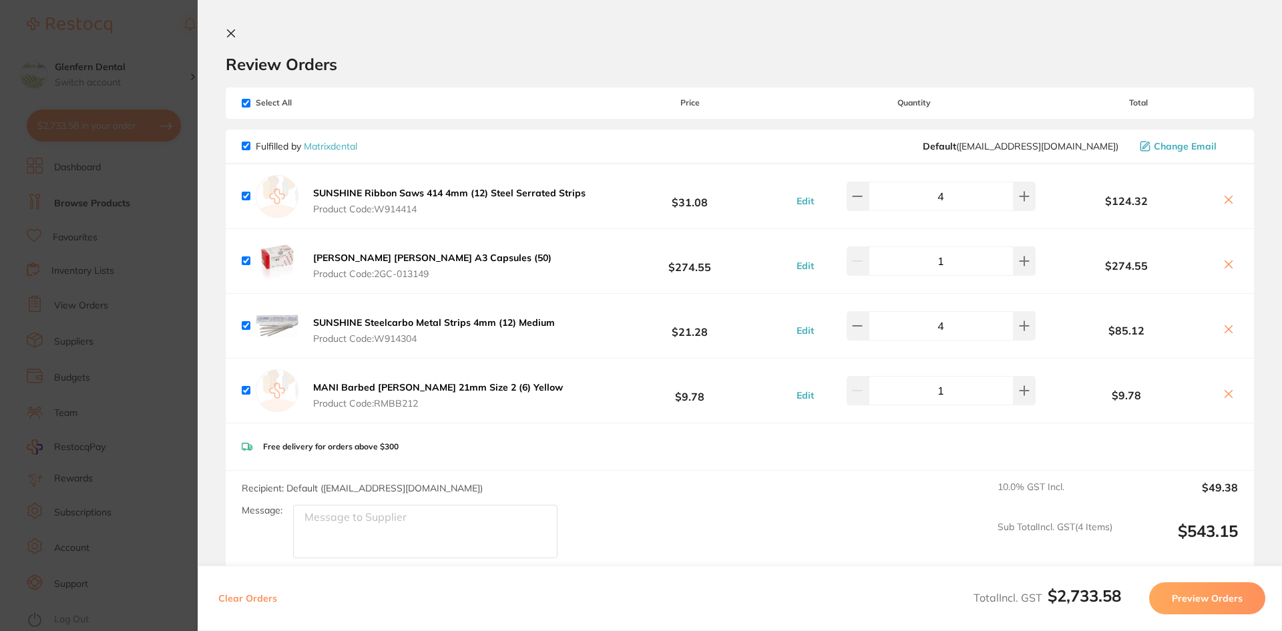
click at [244, 106] on input "checkbox" at bounding box center [246, 103] width 9 height 9
checkbox input "false"
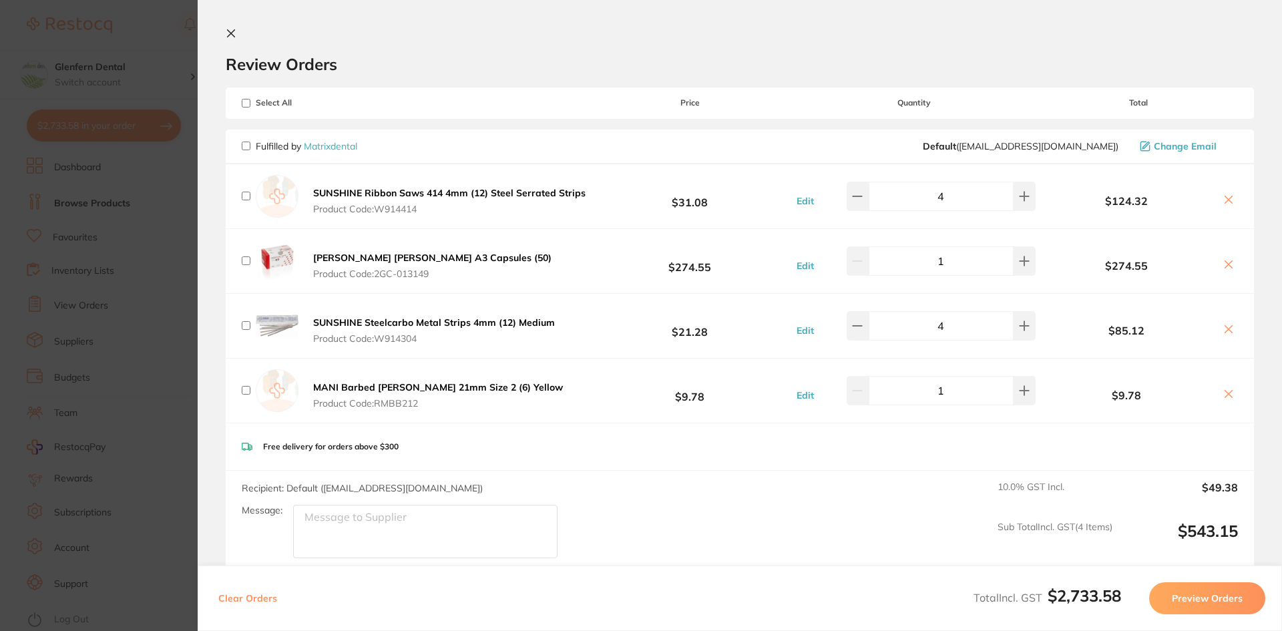
checkbox input "false"
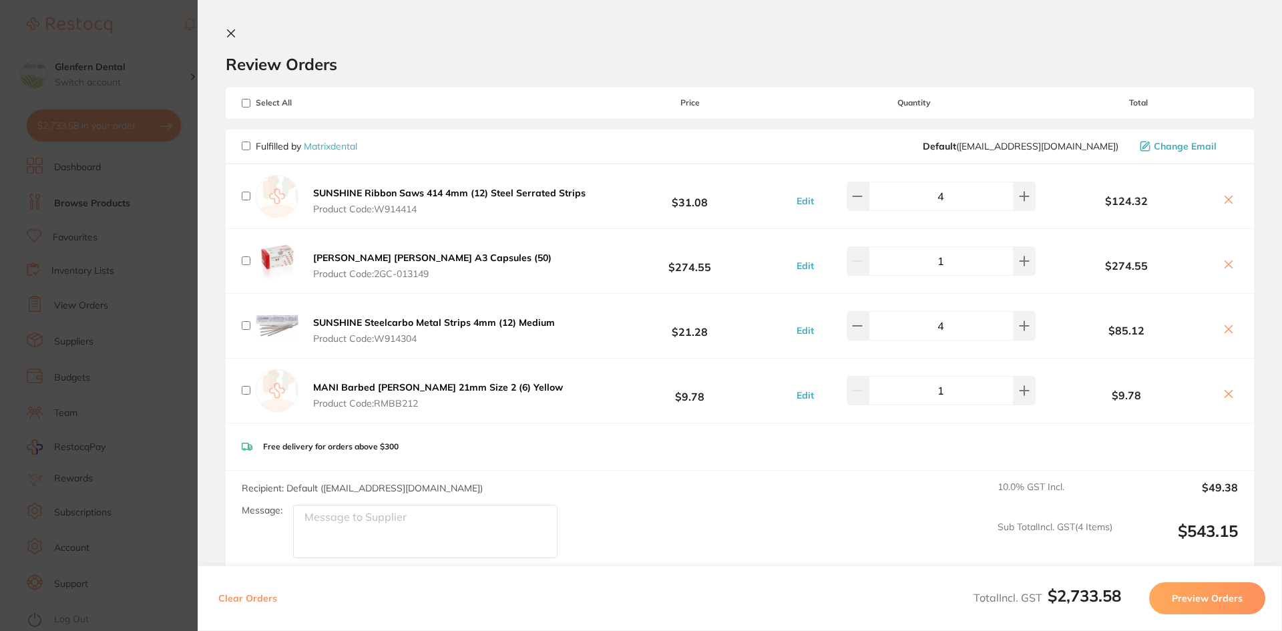
checkbox input "false"
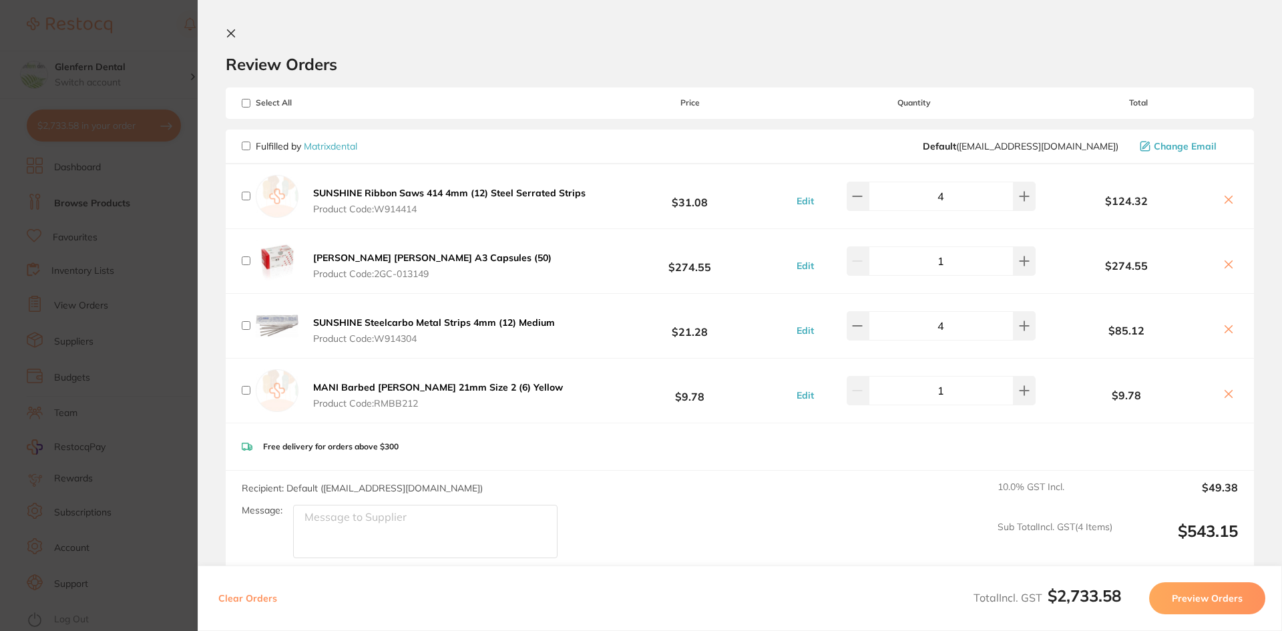
checkbox input "false"
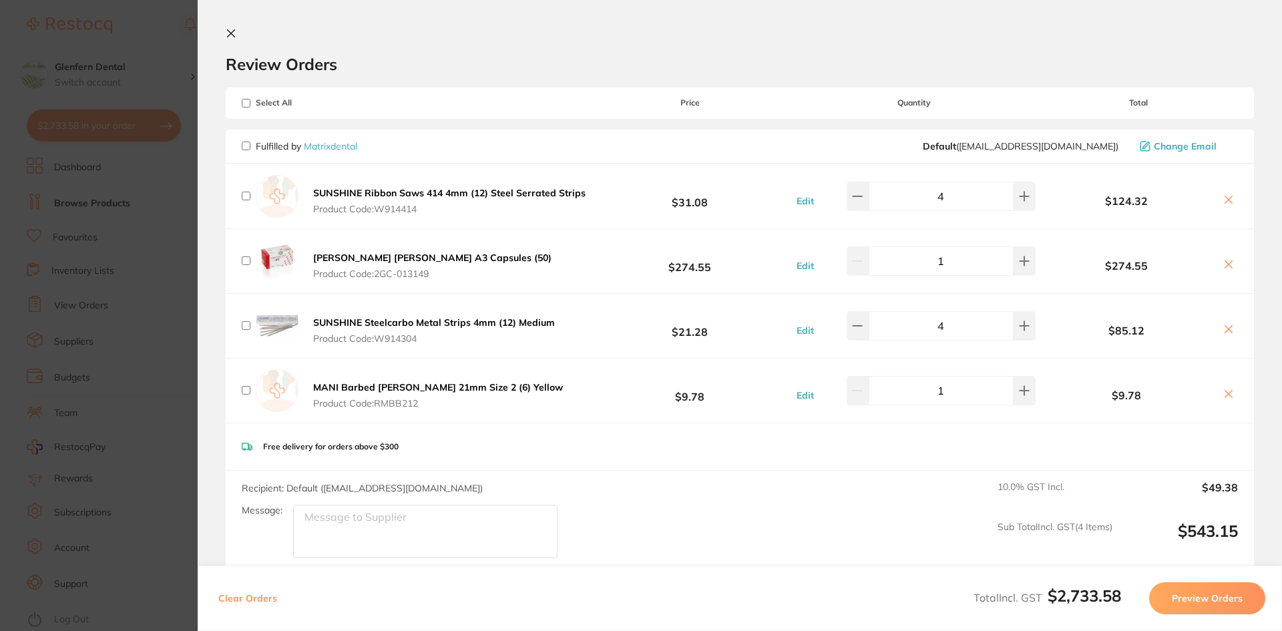
checkbox input "false"
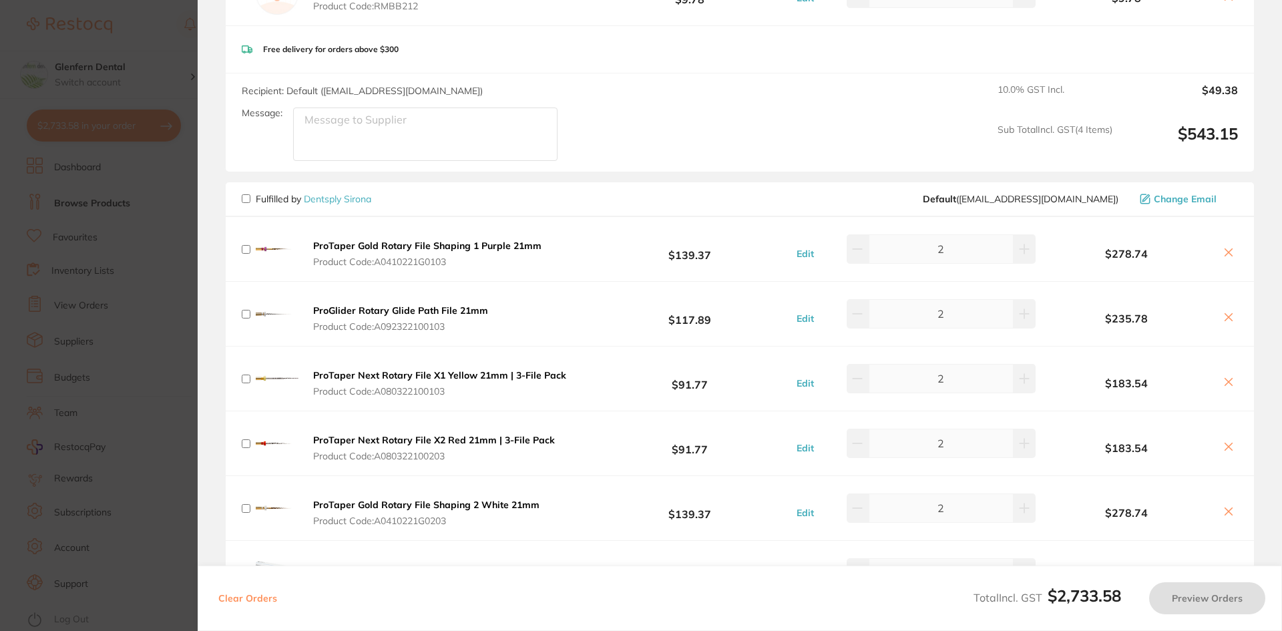
scroll to position [467, 0]
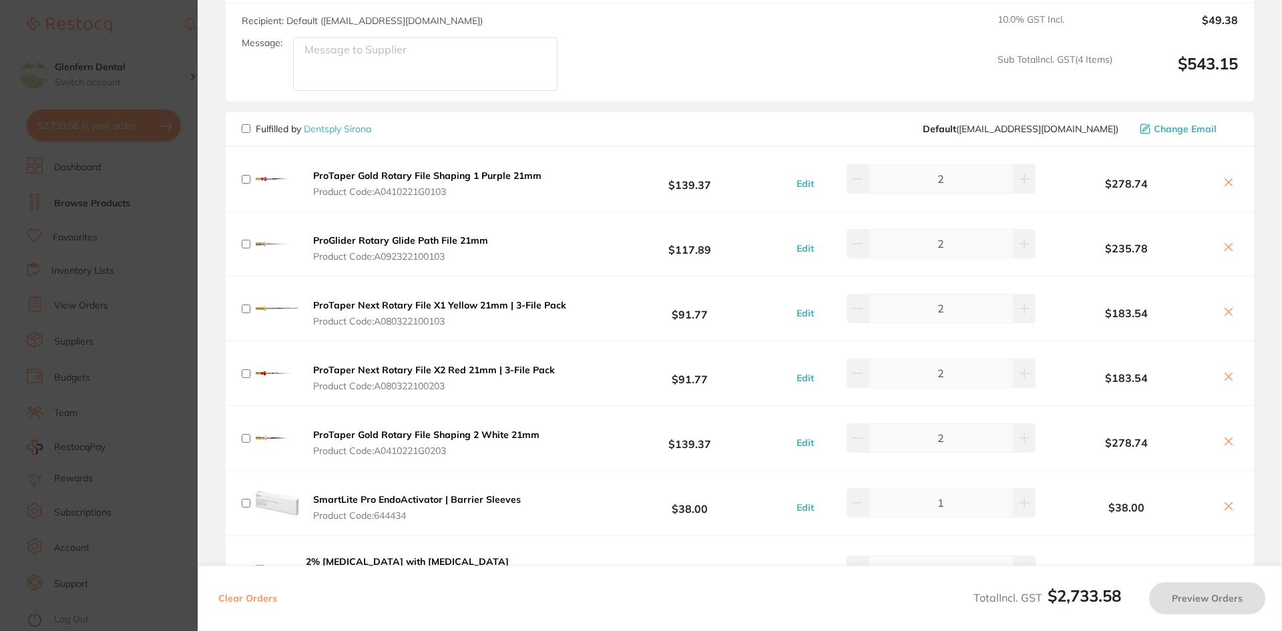
click at [245, 128] on input "checkbox" at bounding box center [246, 128] width 9 height 9
checkbox input "true"
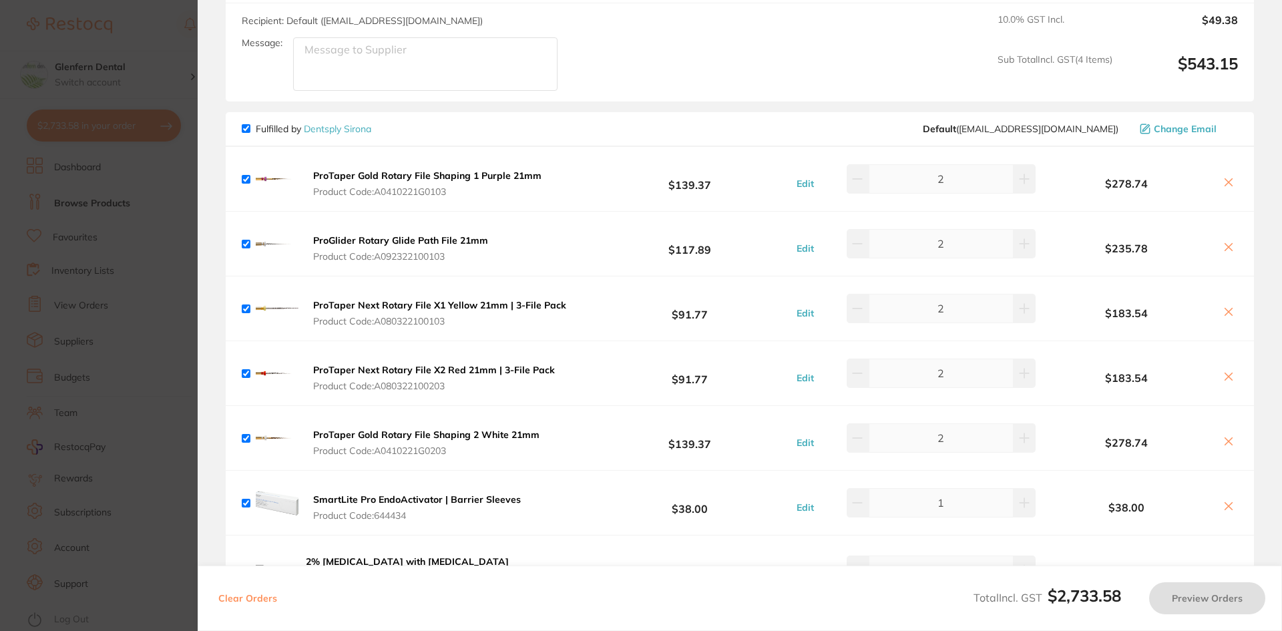
checkbox input "true"
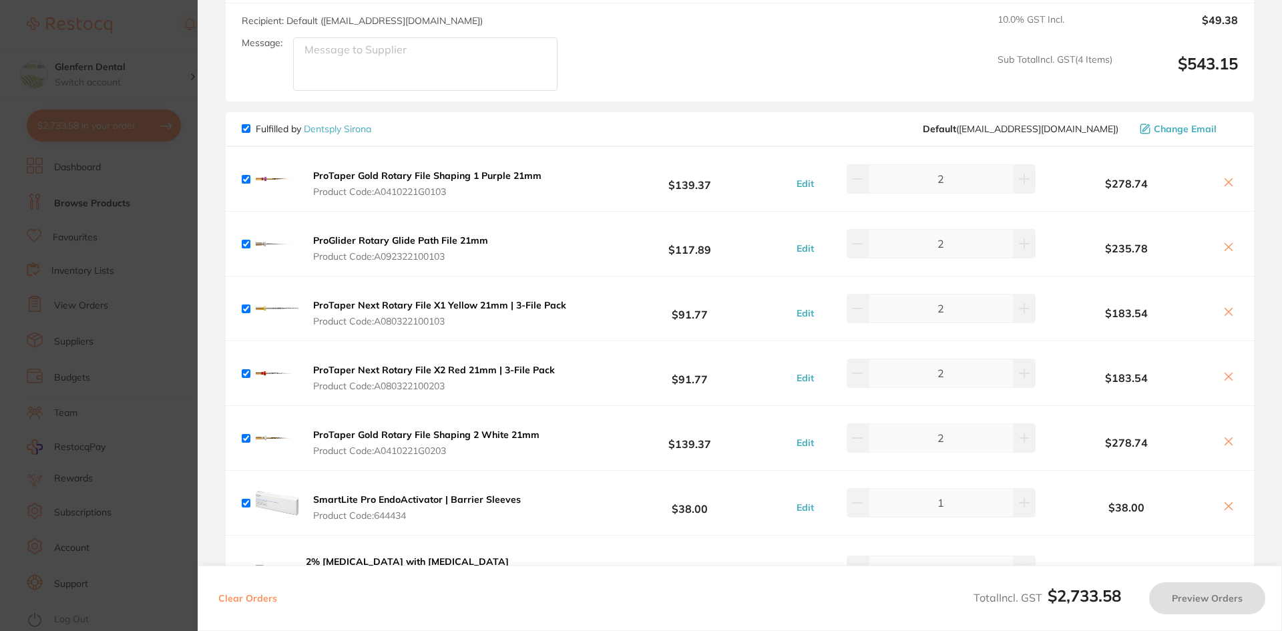
checkbox input "true"
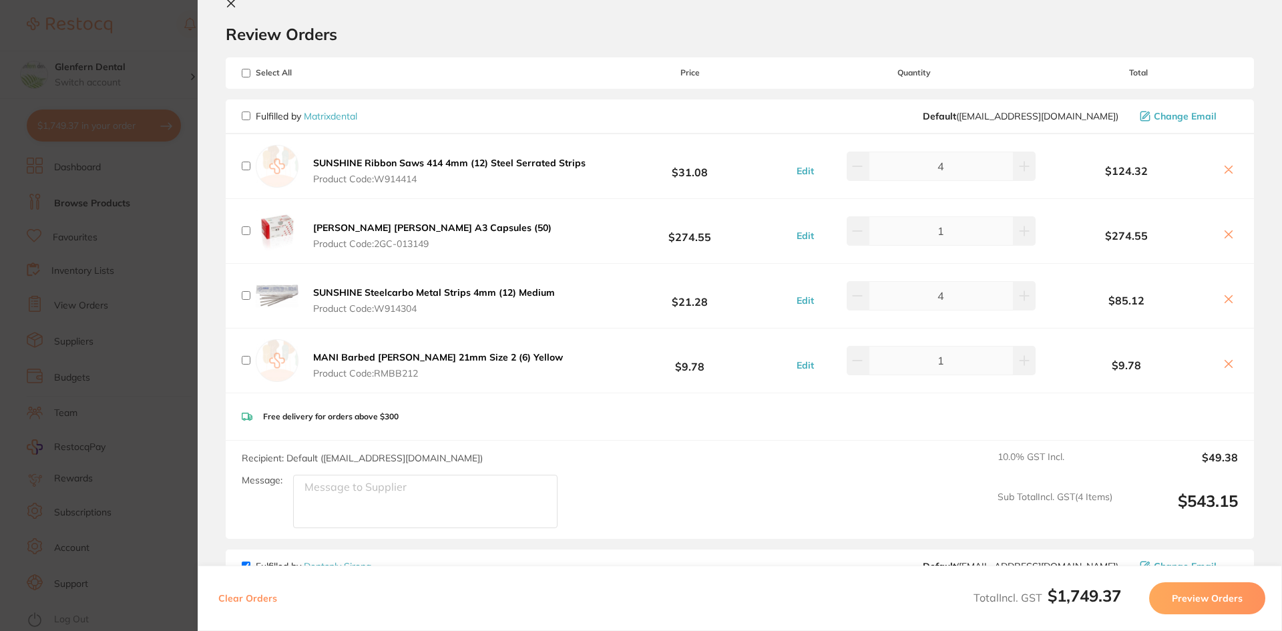
scroll to position [0, 0]
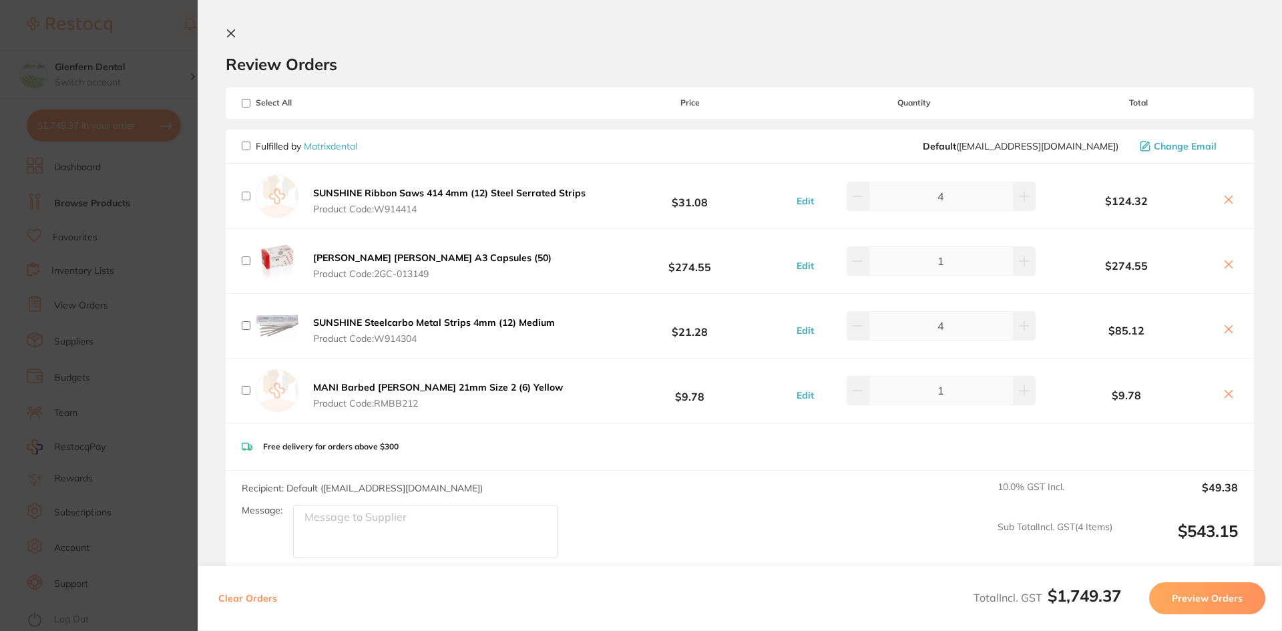
click at [1233, 594] on button "Preview Orders" at bounding box center [1207, 598] width 116 height 32
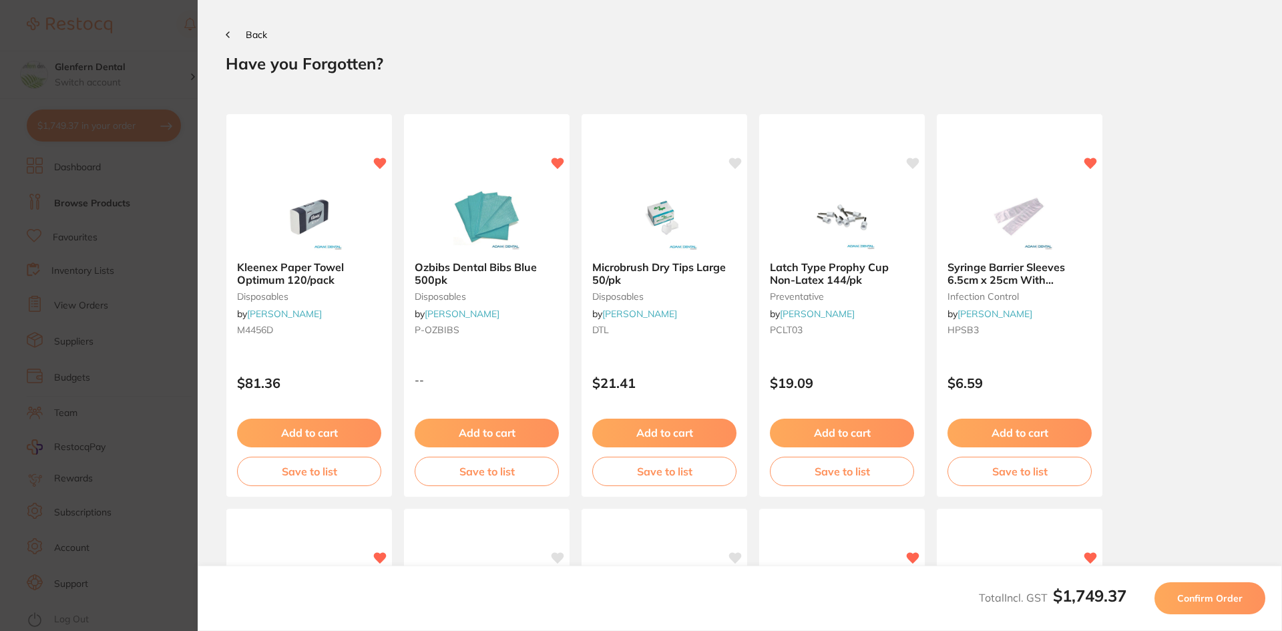
click at [1213, 598] on span "Confirm Order" at bounding box center [1209, 598] width 65 height 12
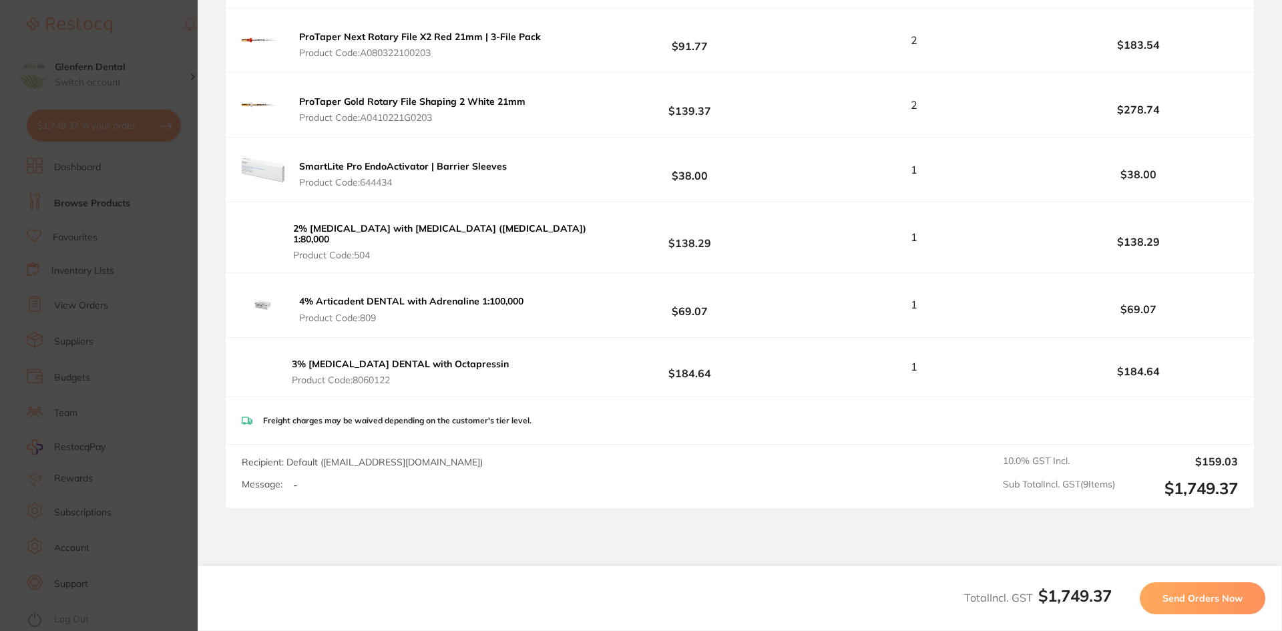
scroll to position [467, 0]
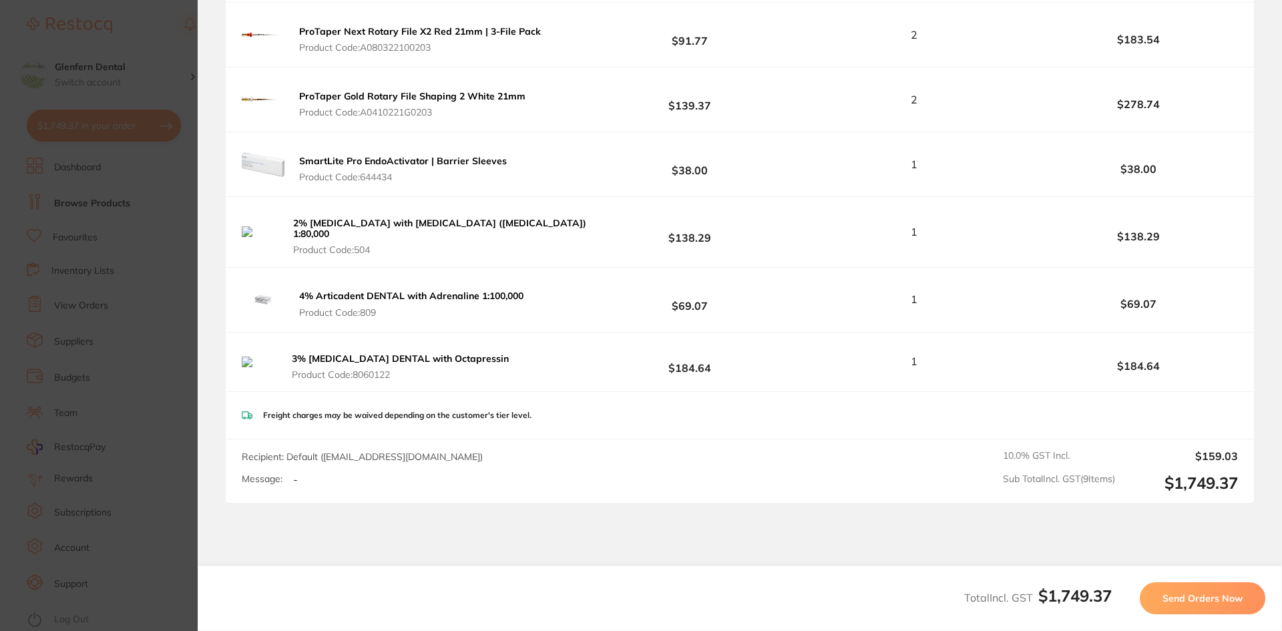
click at [1211, 599] on span "Send Orders Now" at bounding box center [1203, 598] width 80 height 12
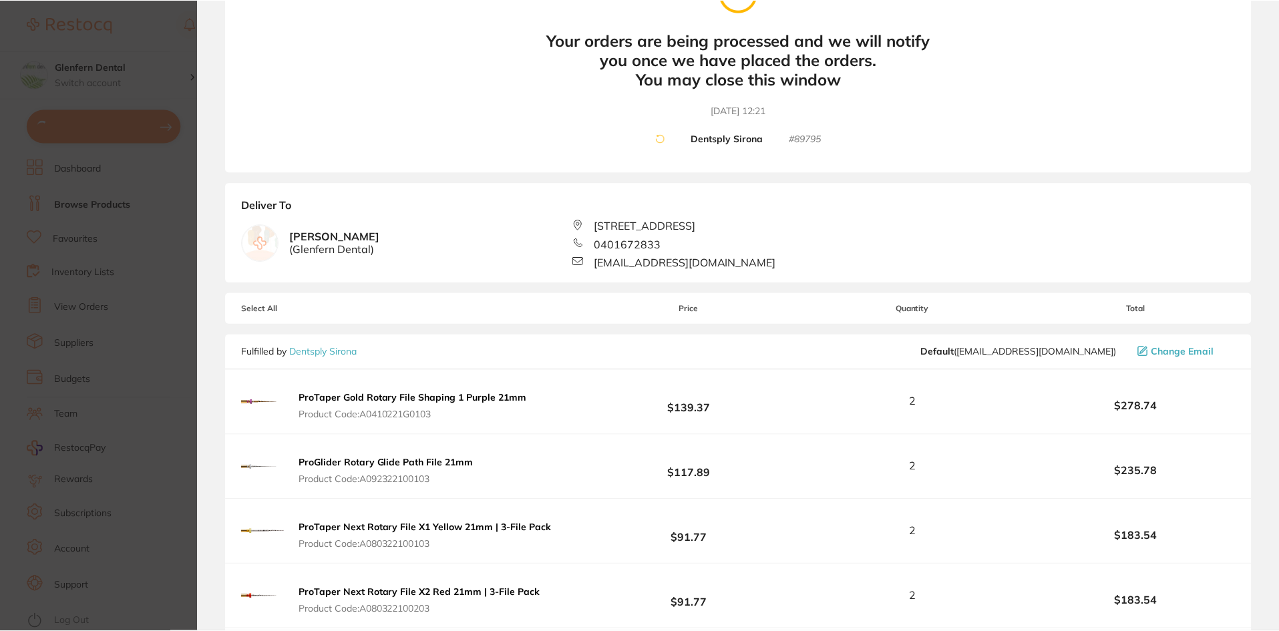
scroll to position [0, 0]
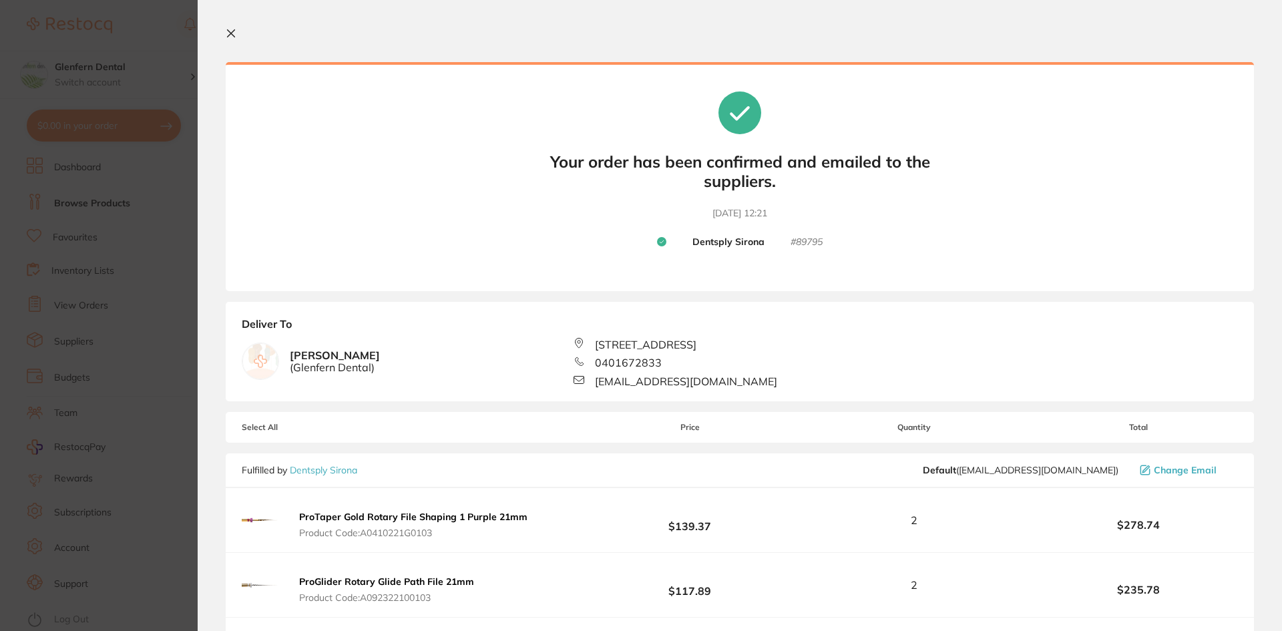
click at [234, 35] on icon at bounding box center [231, 33] width 11 height 11
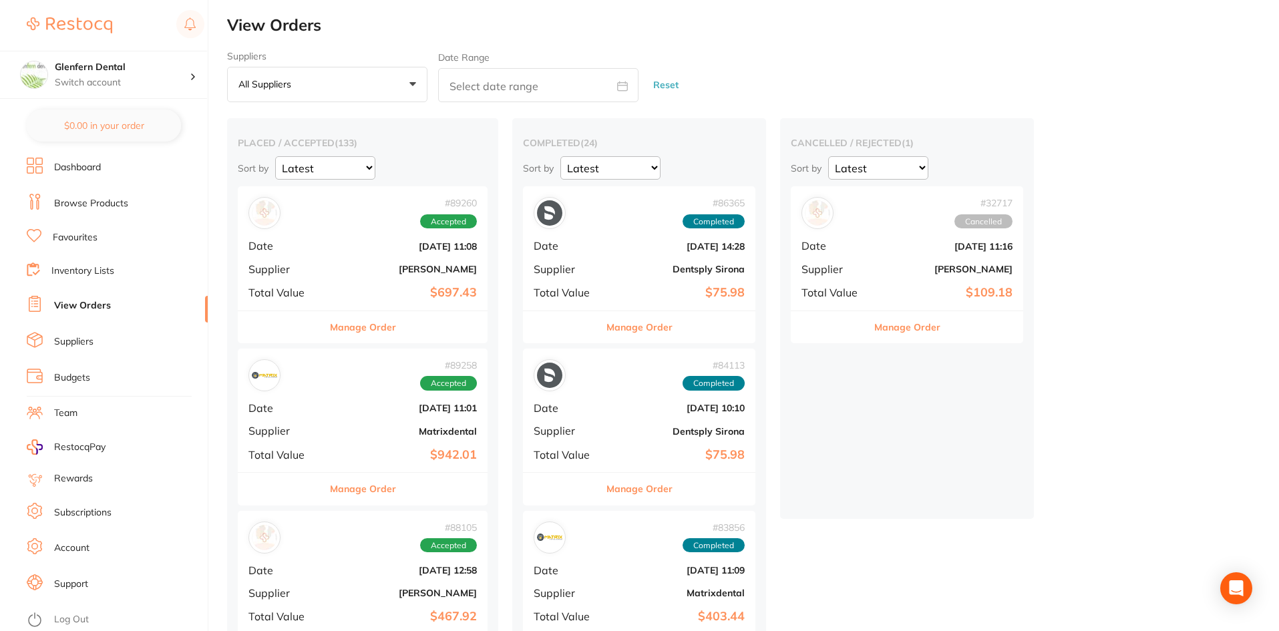
checkbox input "false"
